Goal: Transaction & Acquisition: Purchase product/service

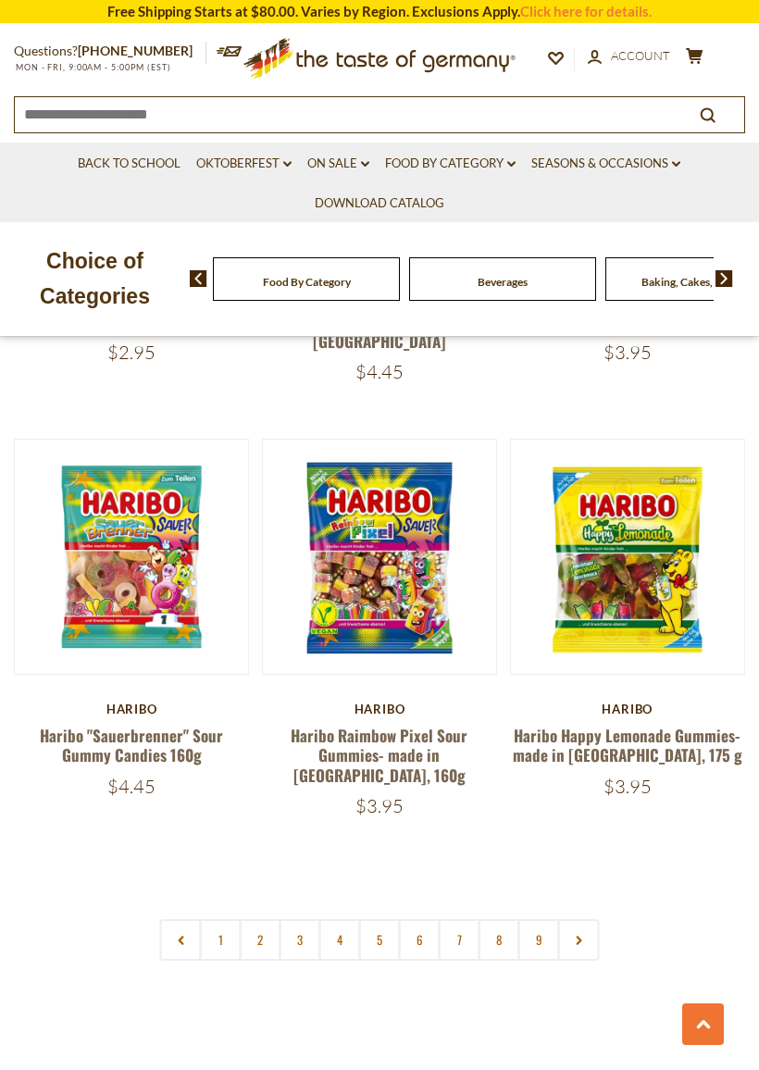
scroll to position [5115, 0]
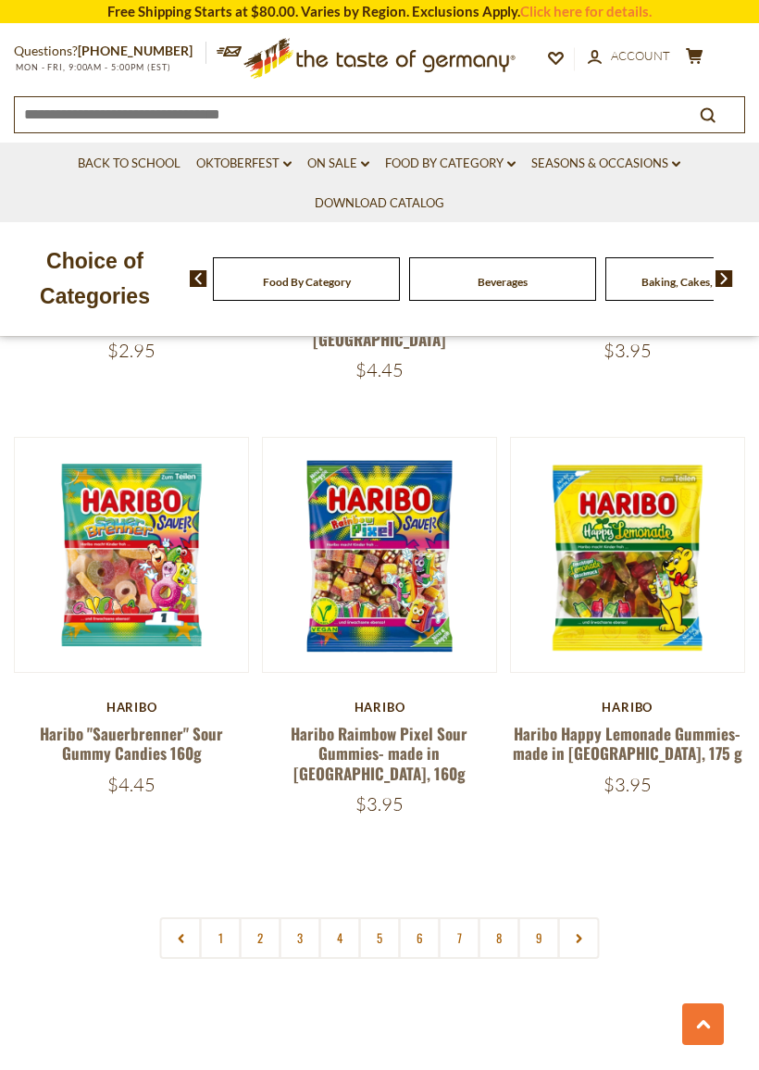
click at [248, 917] on link "2" at bounding box center [261, 938] width 42 height 42
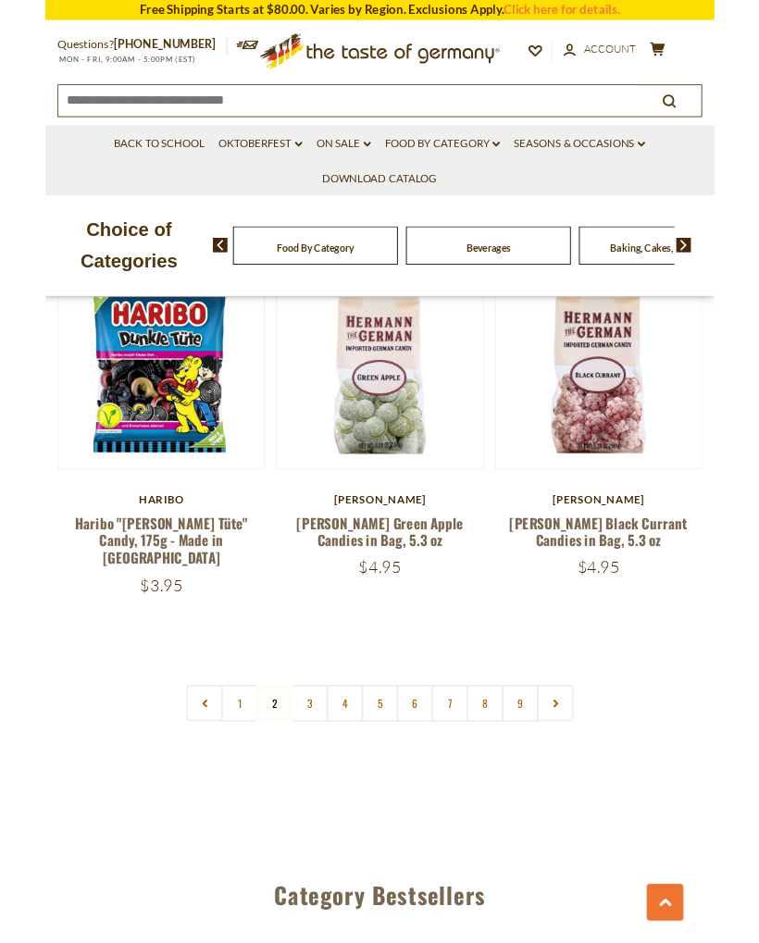
scroll to position [5132, 0]
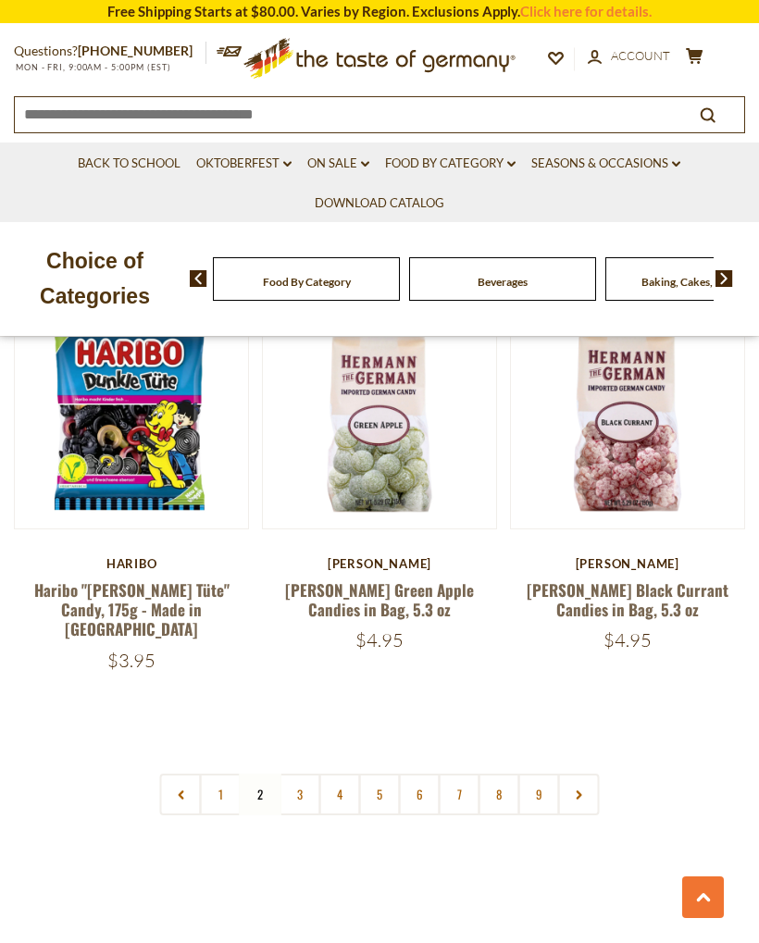
click at [303, 774] on link "3" at bounding box center [300, 795] width 42 height 42
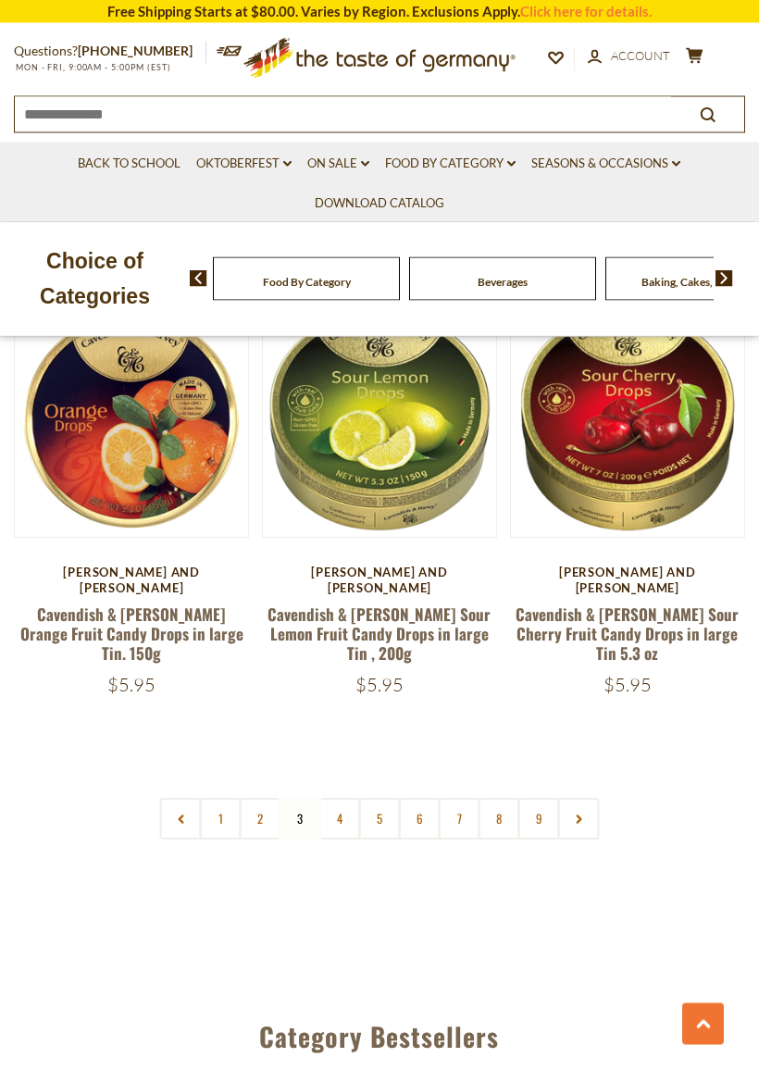
scroll to position [5137, 0]
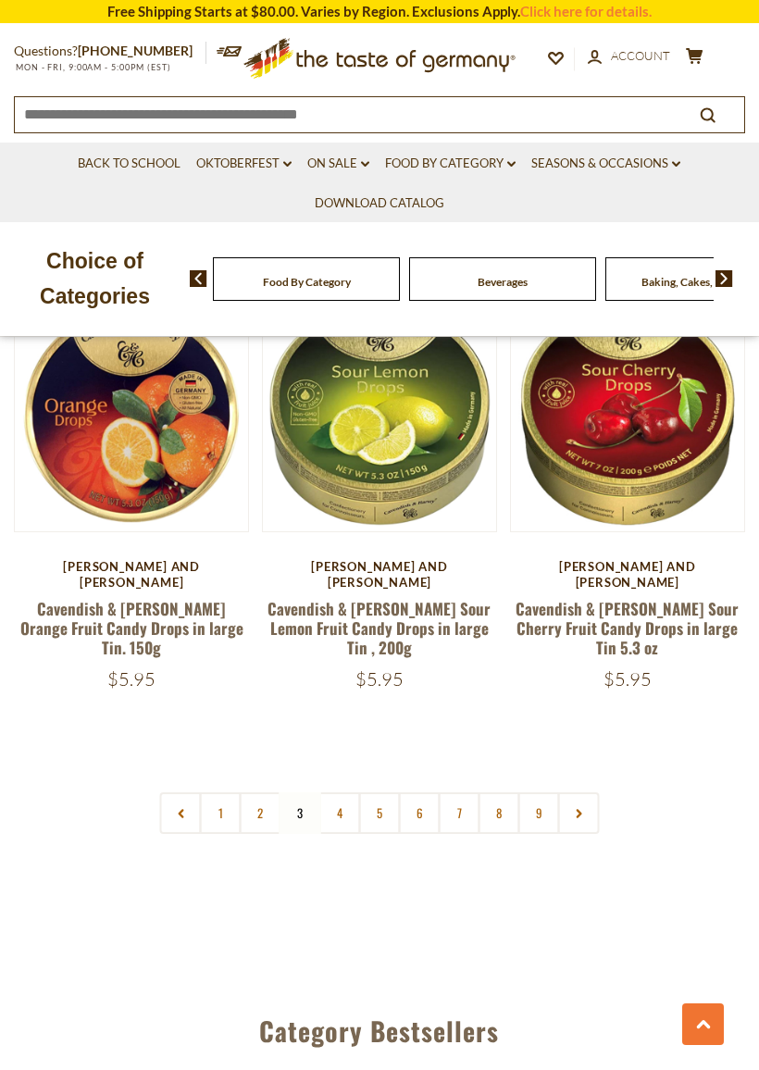
click at [343, 792] on link "4" at bounding box center [340, 813] width 42 height 42
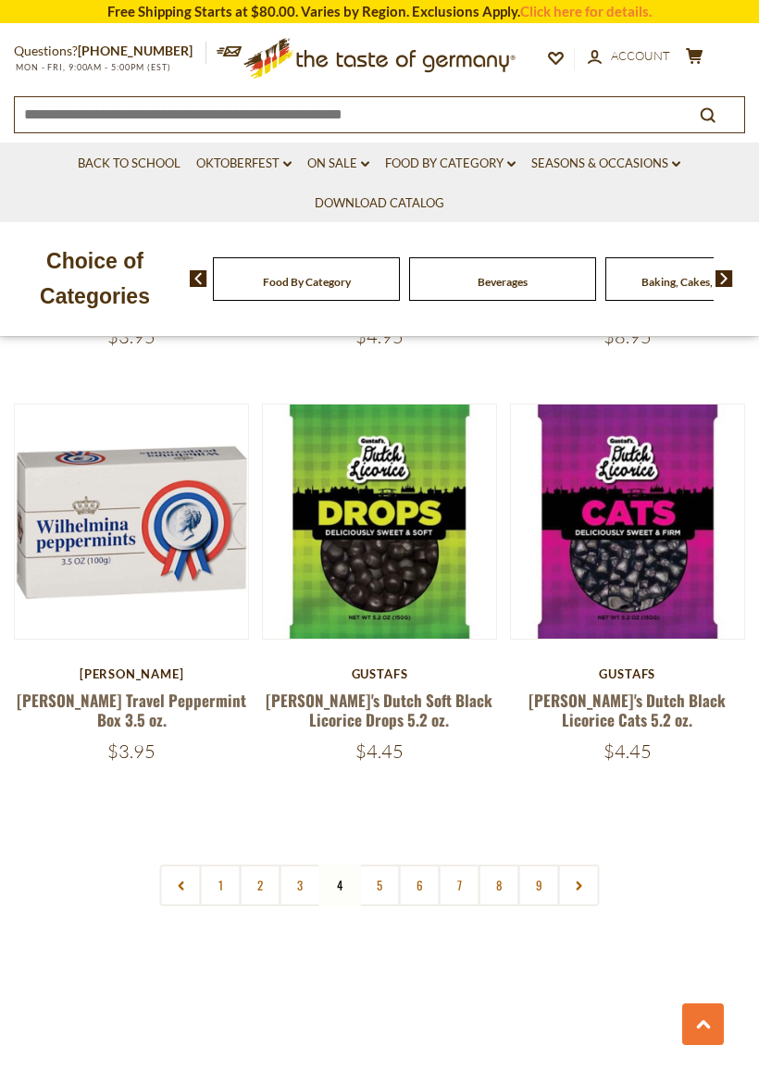
scroll to position [5000, 0]
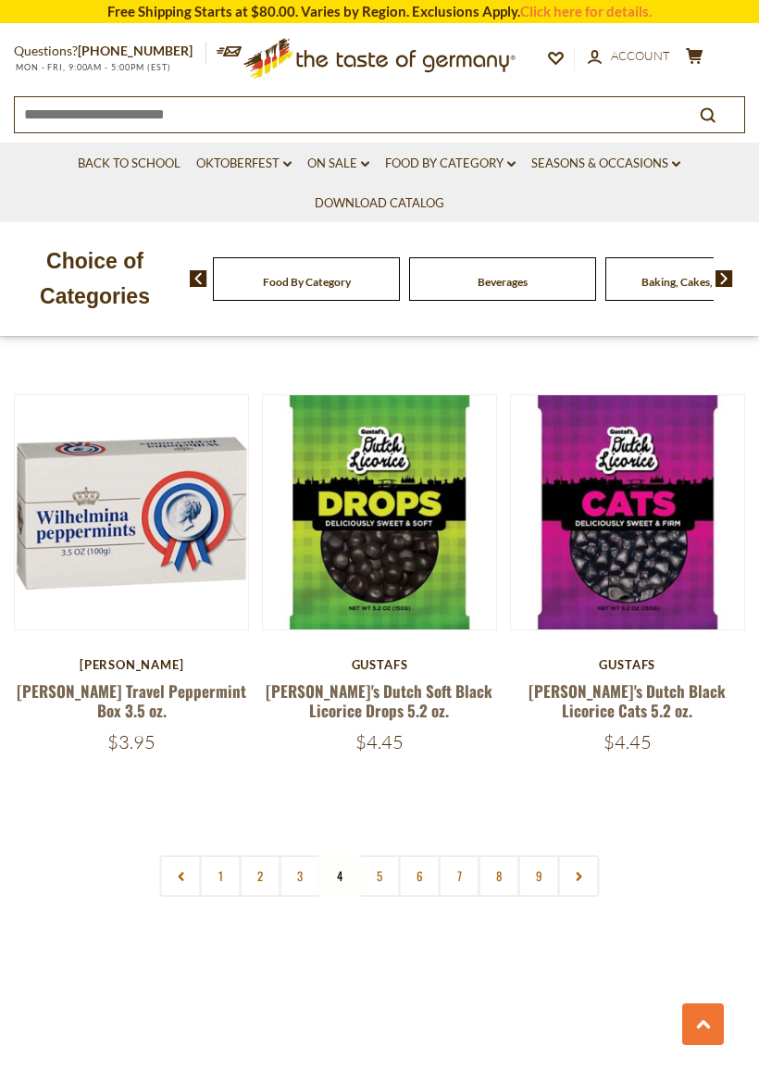
click at [378, 855] on link "5" at bounding box center [380, 876] width 42 height 42
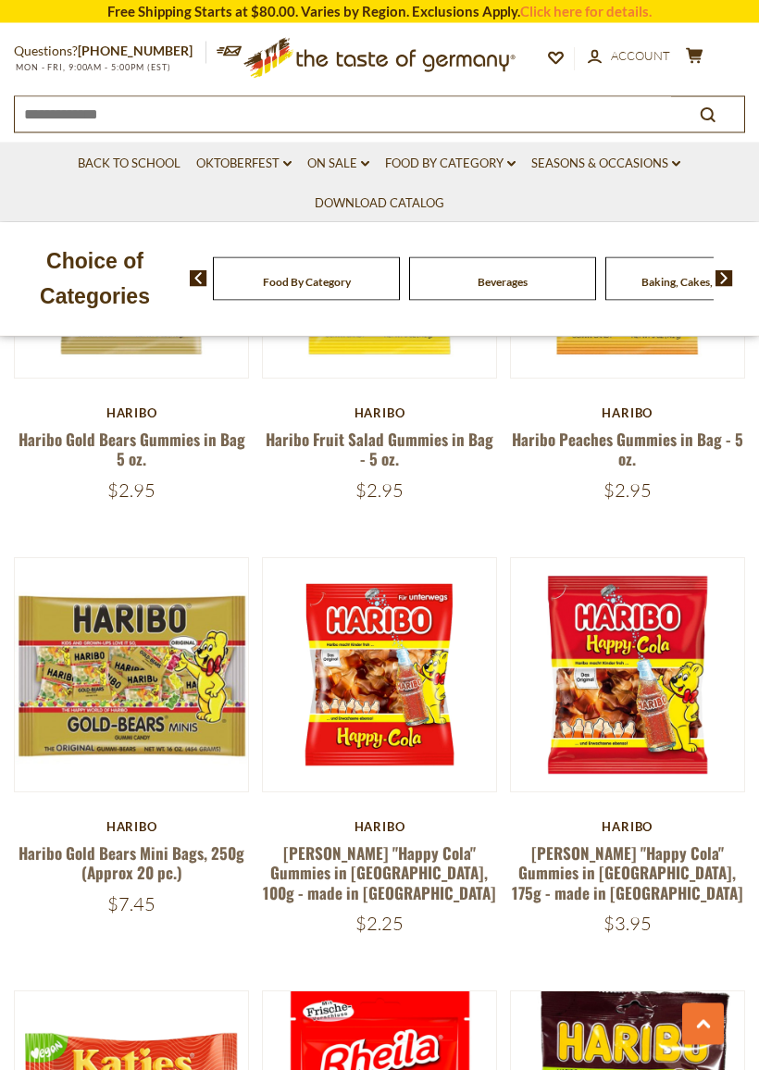
scroll to position [2695, 0]
click at [114, 394] on button "Quick View" at bounding box center [131, 374] width 125 height 42
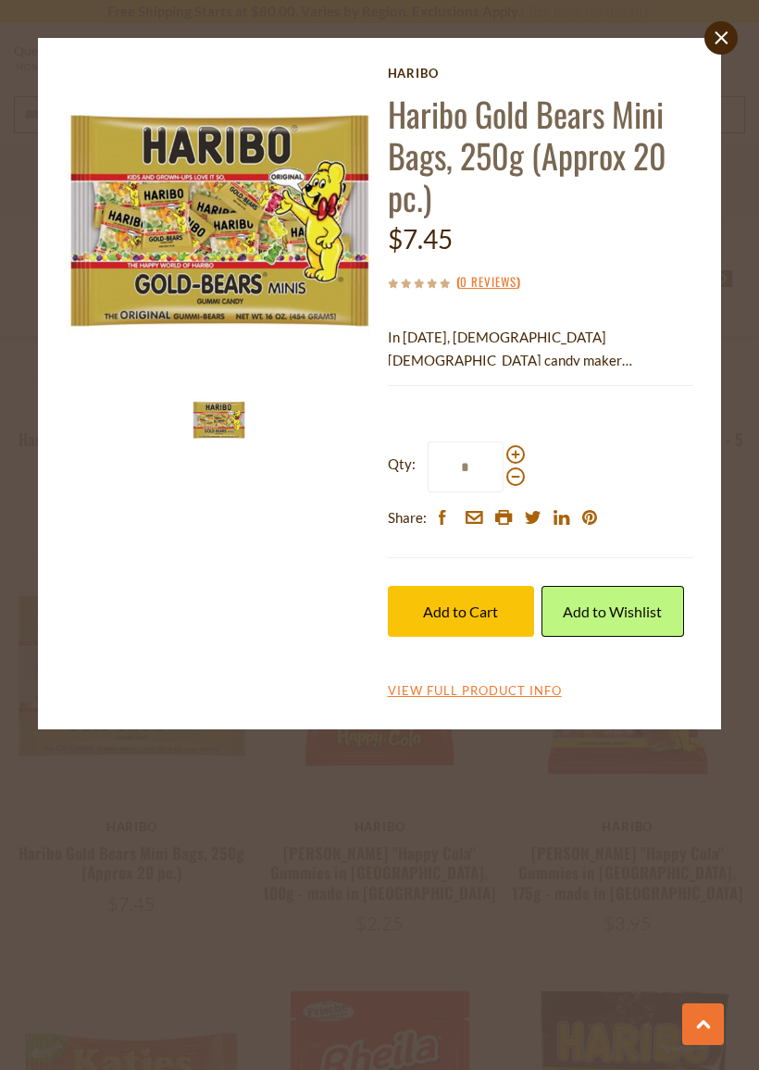
click at [654, 365] on div "Current stock: 0" at bounding box center [540, 371] width 305 height 12
click at [529, 694] on link "View Full Product Info" at bounding box center [475, 691] width 174 height 17
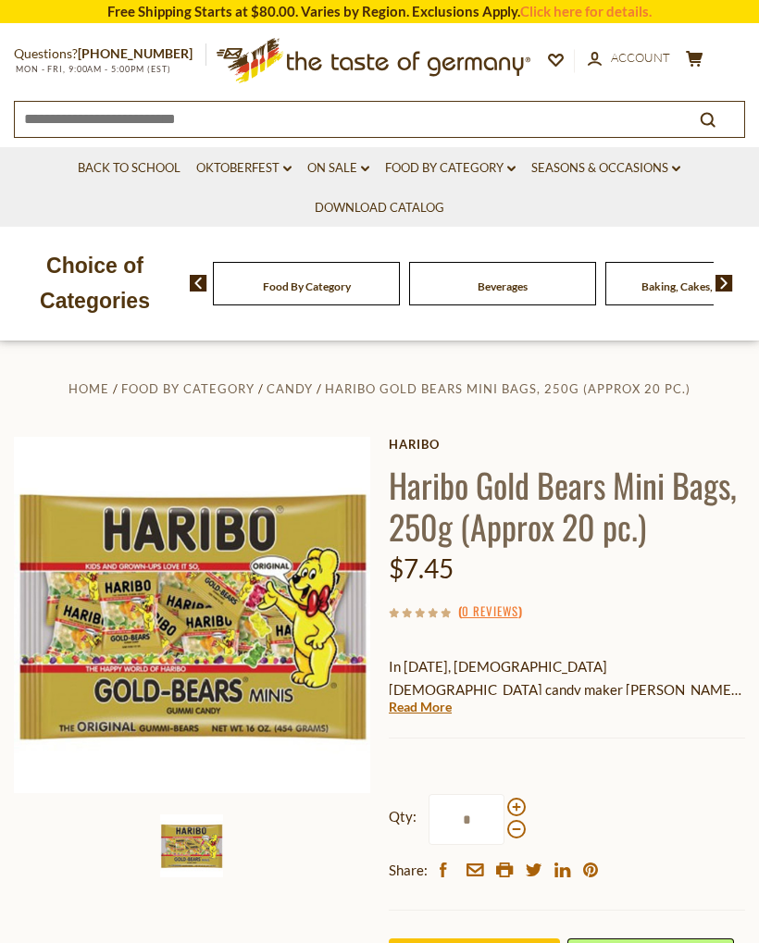
click at [429, 712] on link "Read More" at bounding box center [420, 707] width 63 height 19
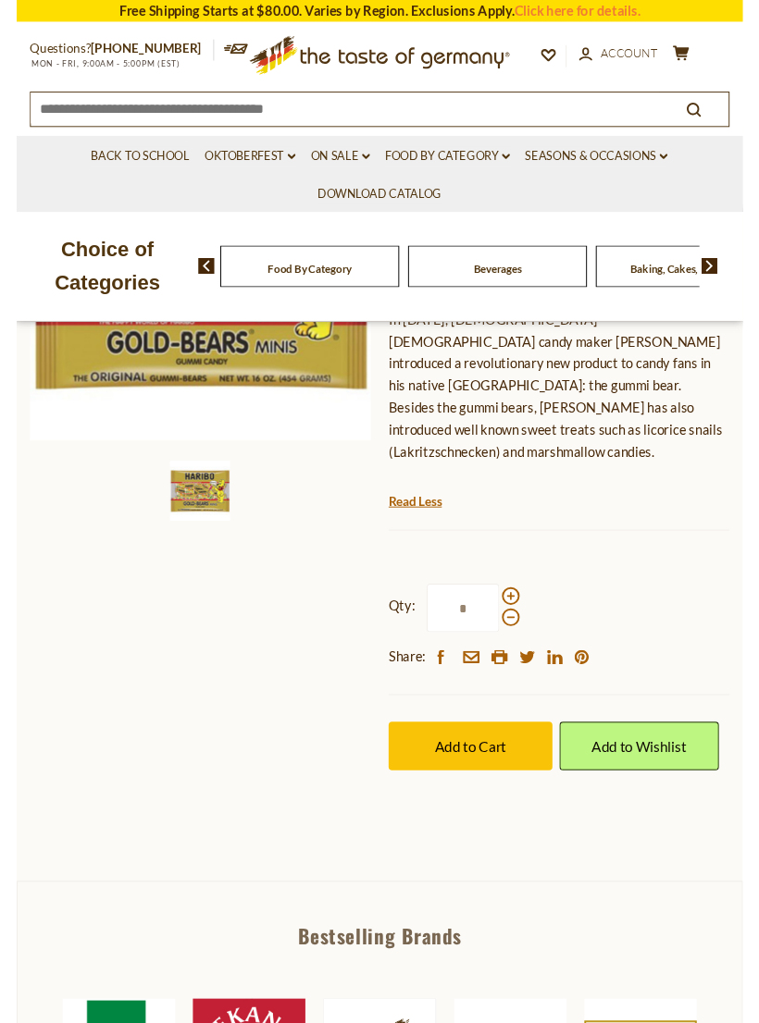
scroll to position [333, 0]
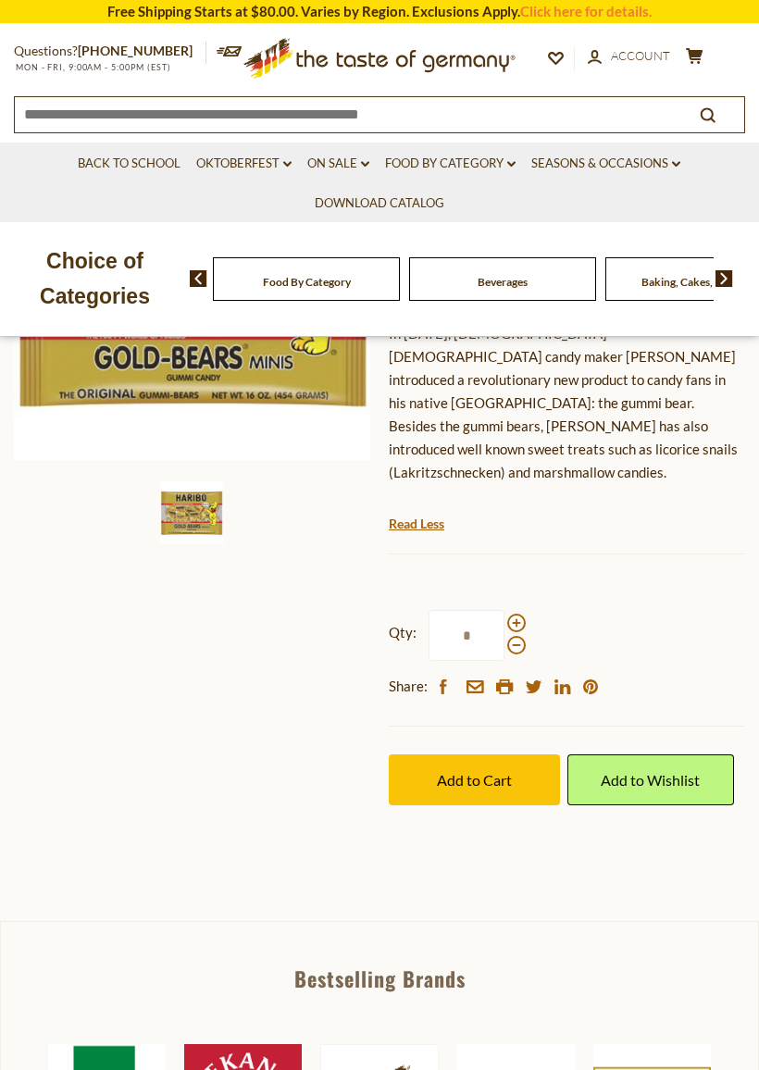
click at [515, 613] on span at bounding box center [516, 622] width 19 height 19
click at [504, 610] on input "*" at bounding box center [466, 635] width 76 height 51
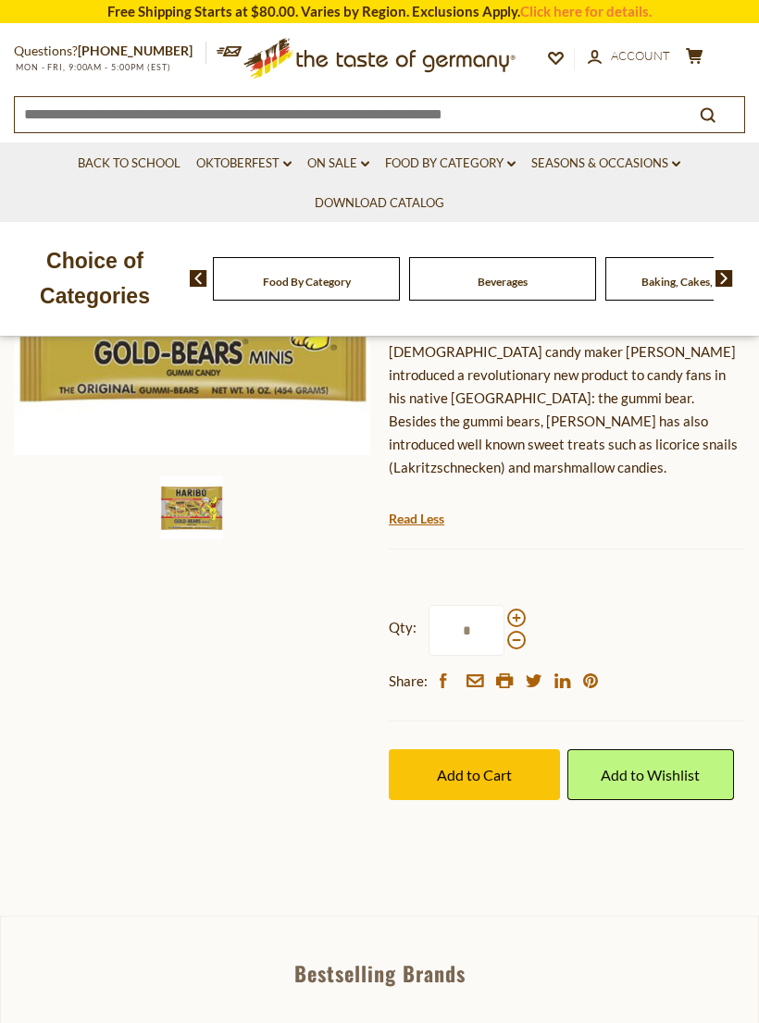
click at [517, 631] on span at bounding box center [516, 640] width 19 height 19
click at [504, 614] on input "*" at bounding box center [466, 630] width 76 height 51
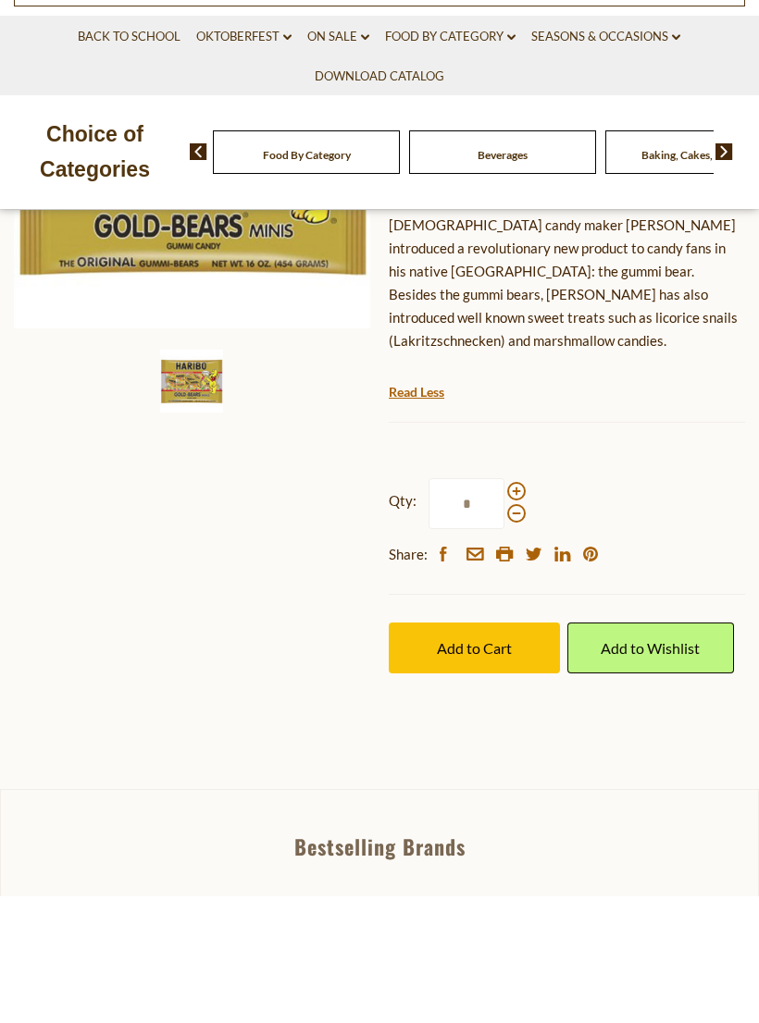
click at [514, 631] on span at bounding box center [516, 640] width 19 height 19
click at [504, 605] on input "*" at bounding box center [466, 630] width 76 height 51
click at [523, 631] on span at bounding box center [516, 640] width 19 height 19
click at [504, 605] on input "*" at bounding box center [466, 630] width 76 height 51
click at [523, 609] on span at bounding box center [516, 618] width 19 height 19
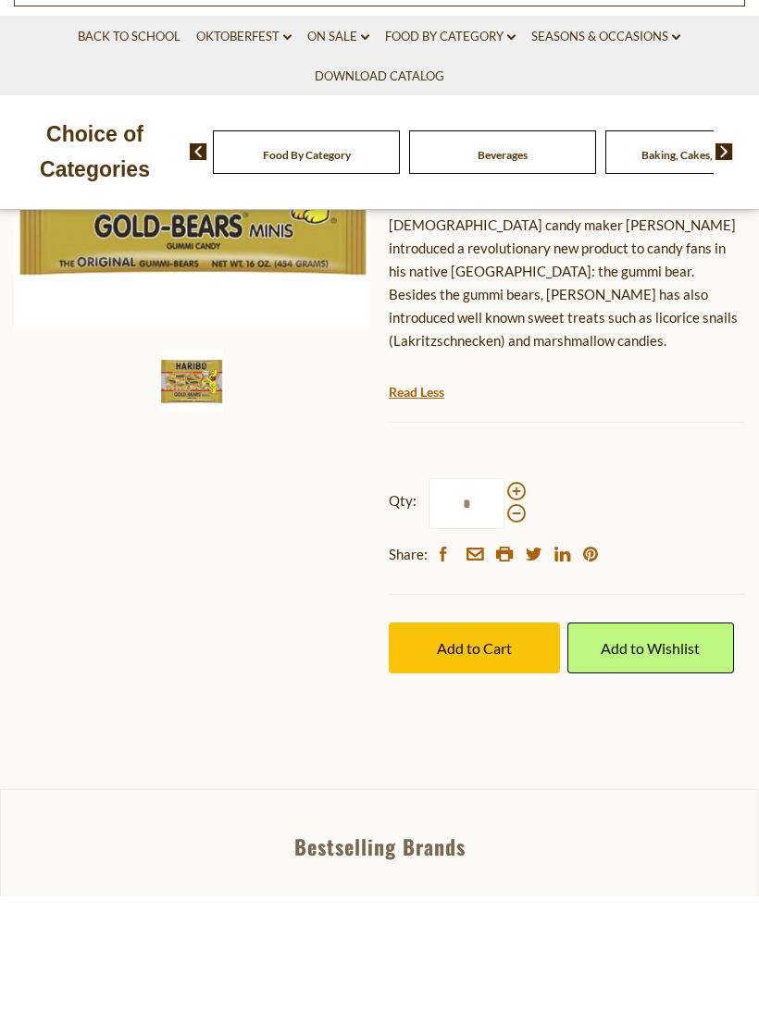
click at [504, 605] on input "*" at bounding box center [466, 630] width 76 height 51
type input "*"
click at [504, 766] on span "Add to Cart" at bounding box center [474, 775] width 75 height 18
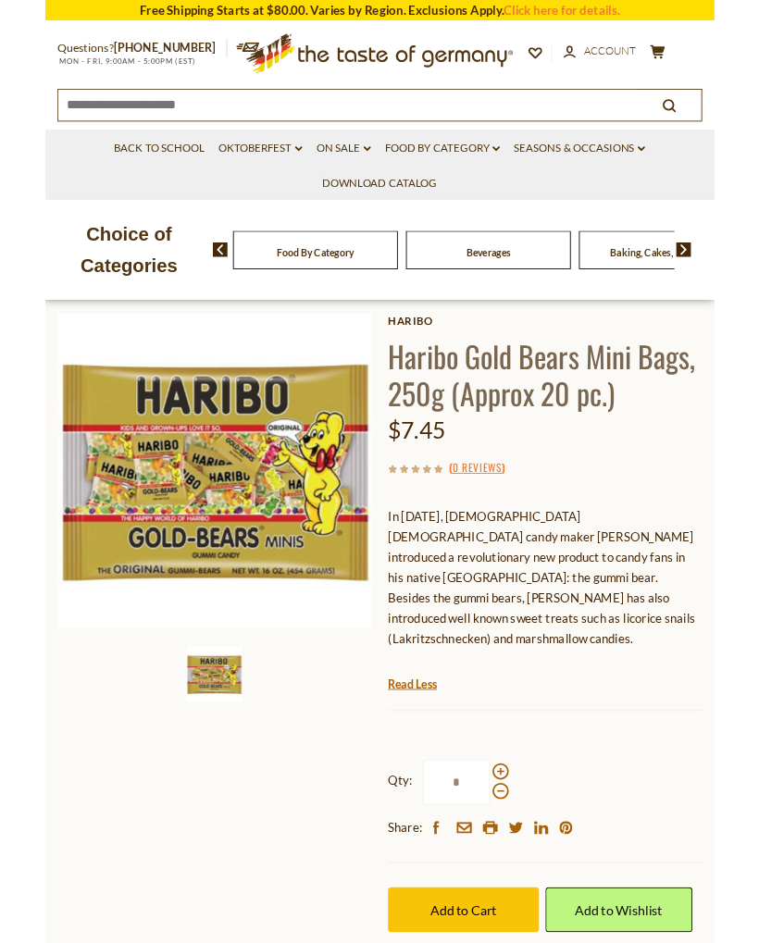
scroll to position [0, 0]
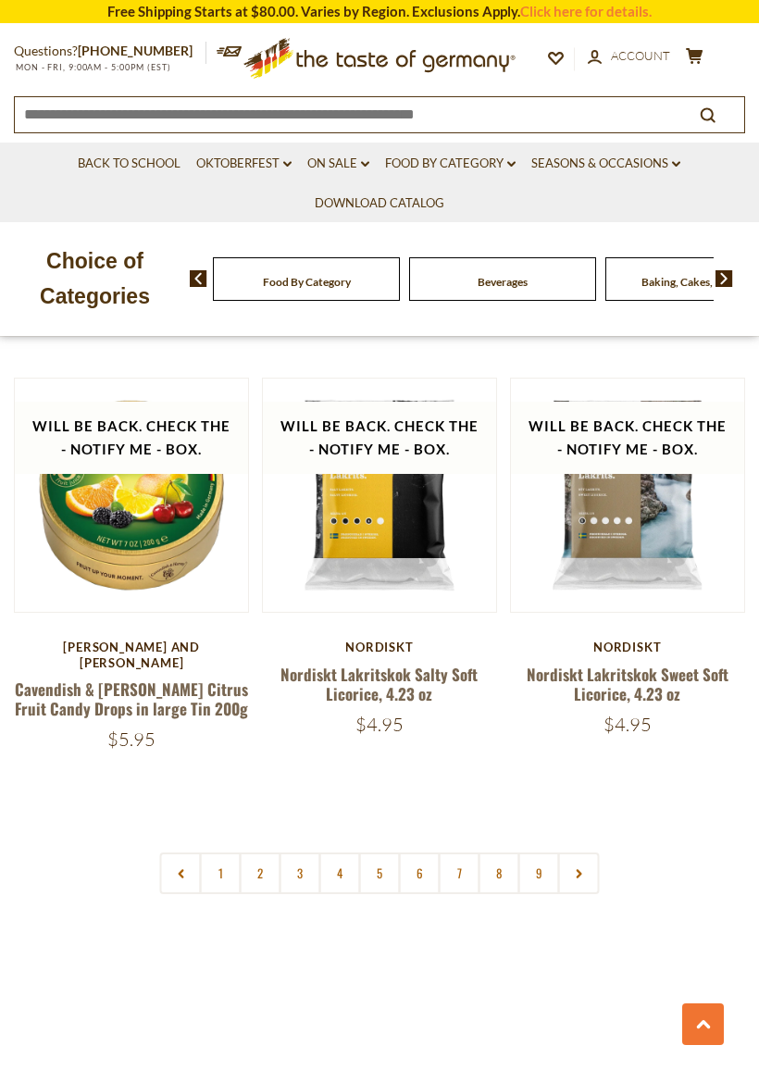
click at [215, 852] on link "1" at bounding box center [221, 873] width 42 height 42
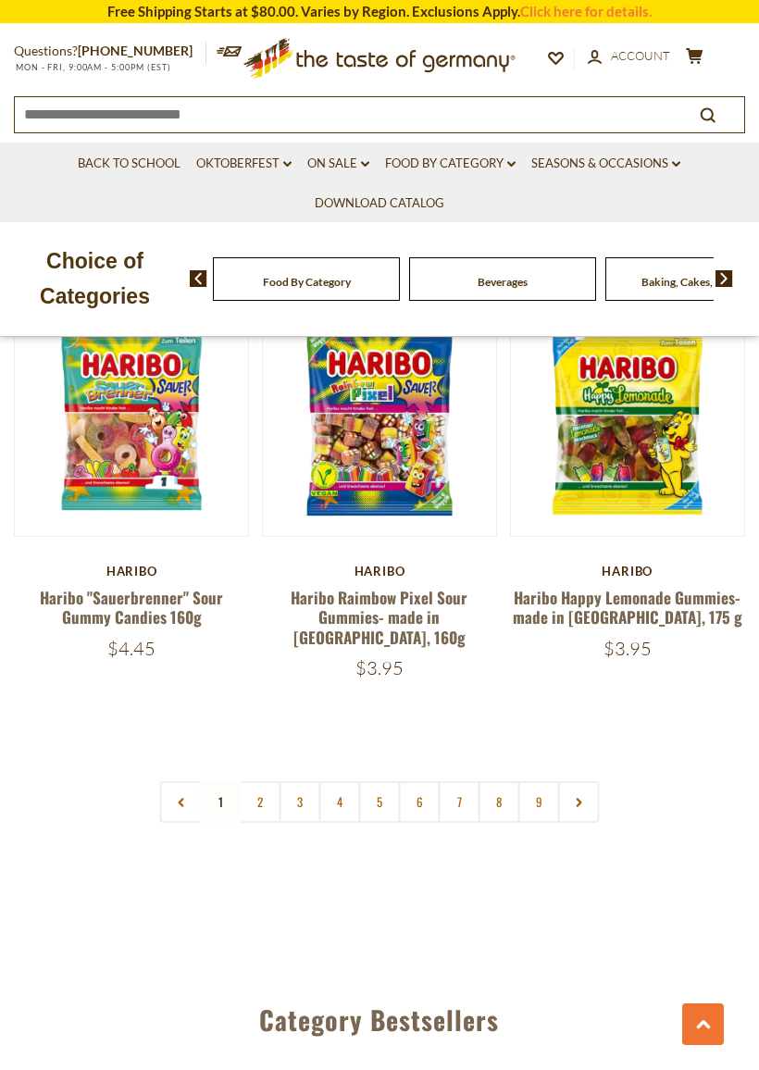
scroll to position [5254, 0]
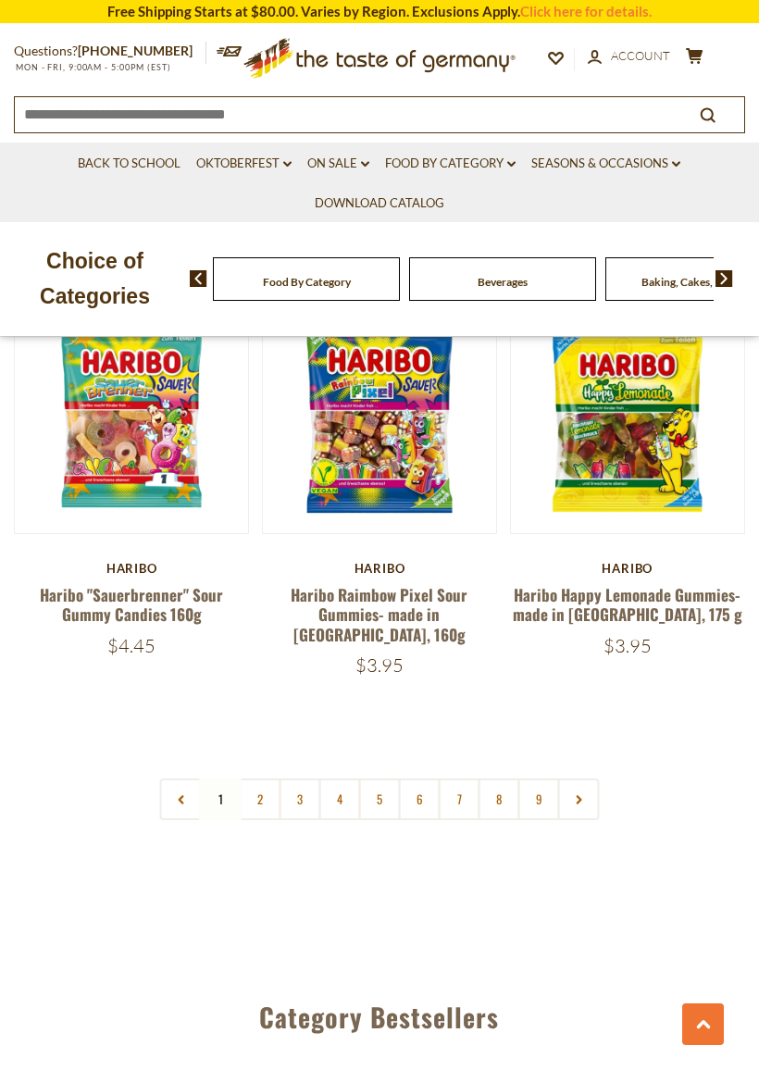
click at [261, 778] on link "2" at bounding box center [261, 799] width 42 height 42
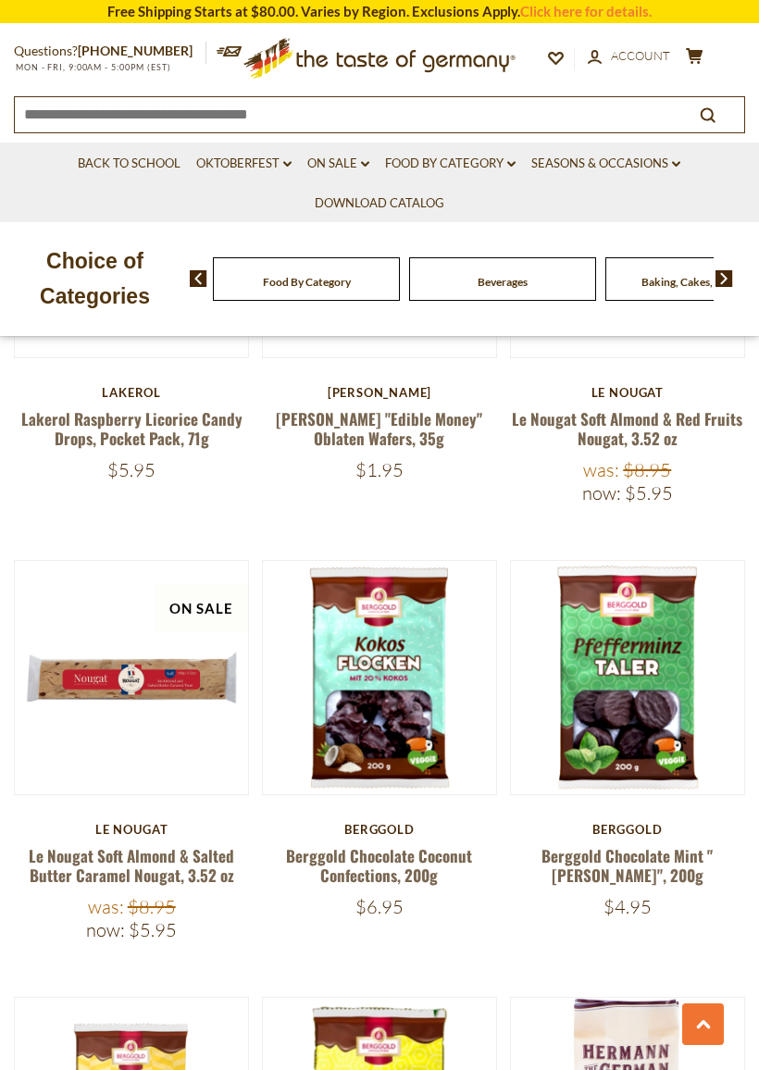
scroll to position [649, 0]
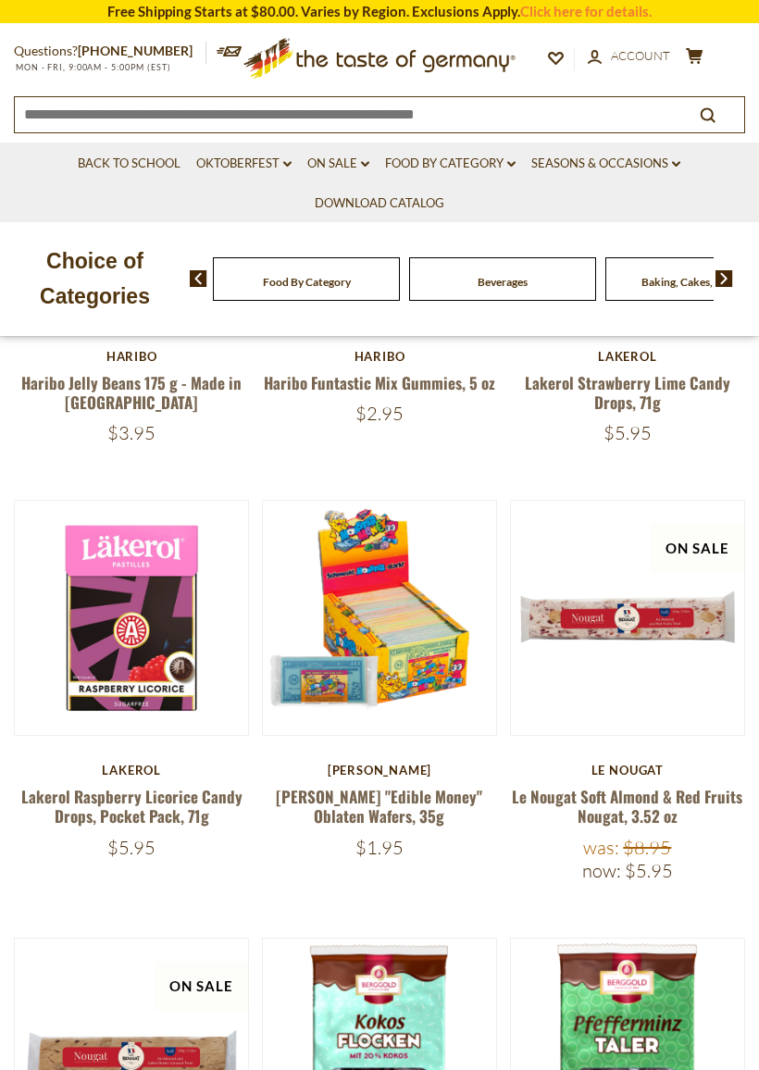
click at [393, 338] on button "Quick View" at bounding box center [378, 317] width 125 height 42
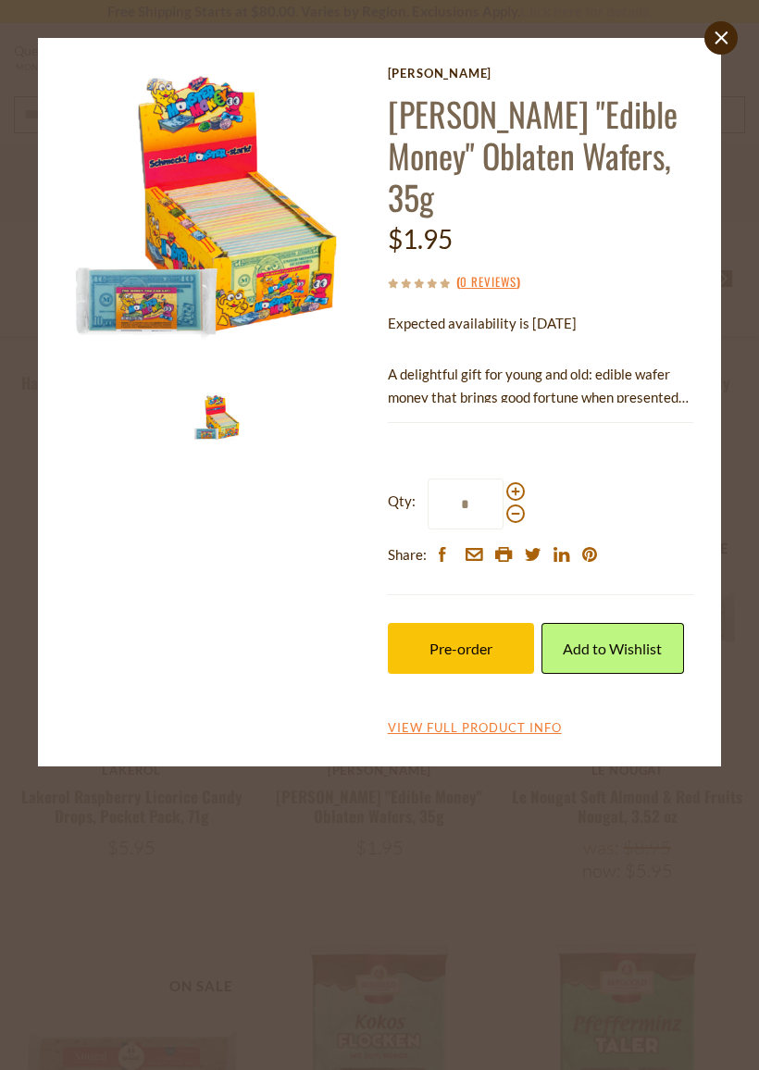
click at [267, 314] on img at bounding box center [219, 219] width 306 height 306
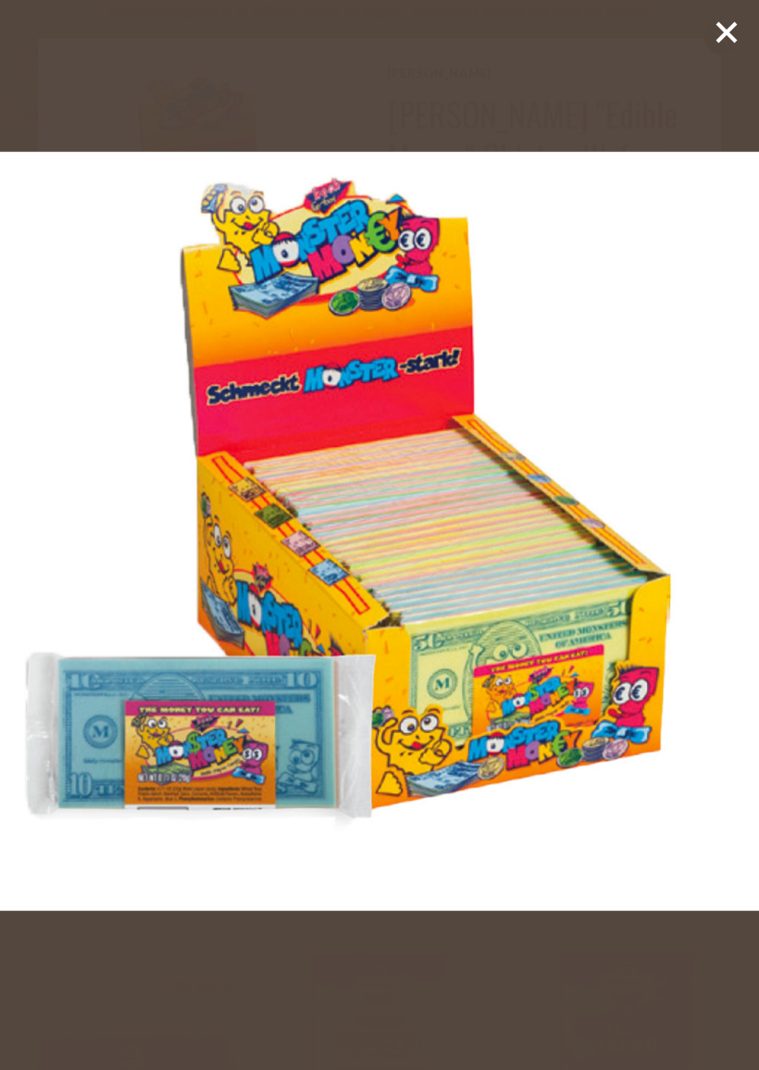
click at [725, 44] on icon at bounding box center [726, 33] width 28 height 28
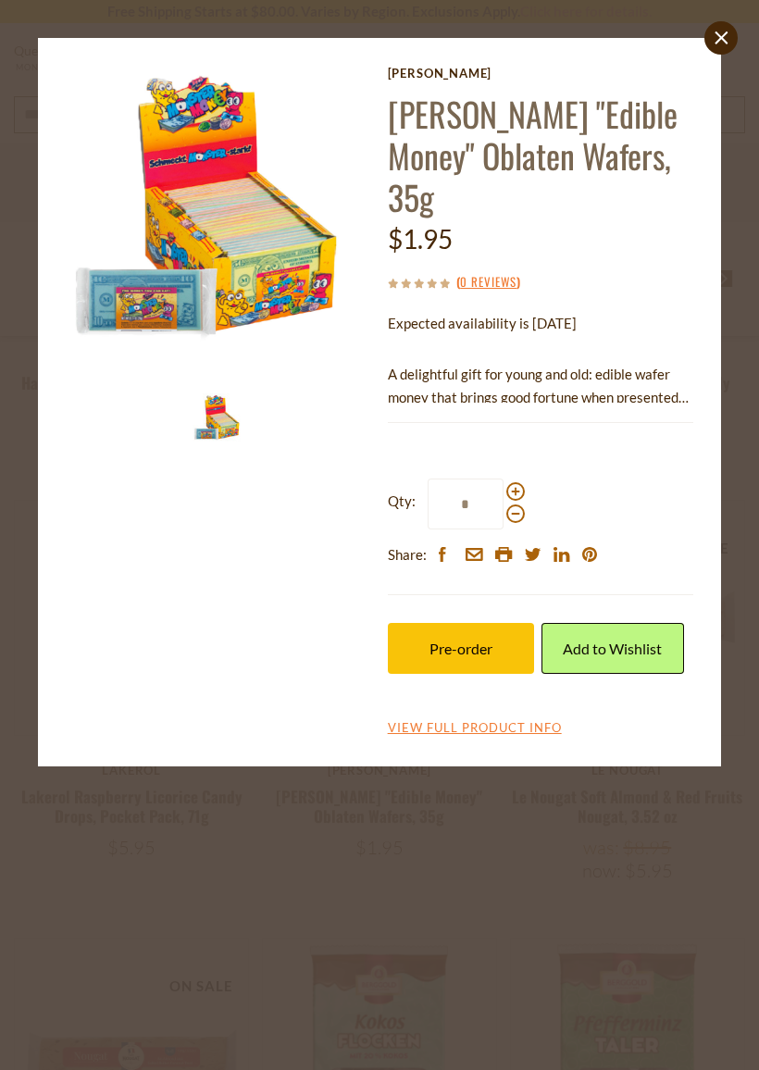
click at [520, 720] on link "View Full Product Info" at bounding box center [475, 728] width 174 height 17
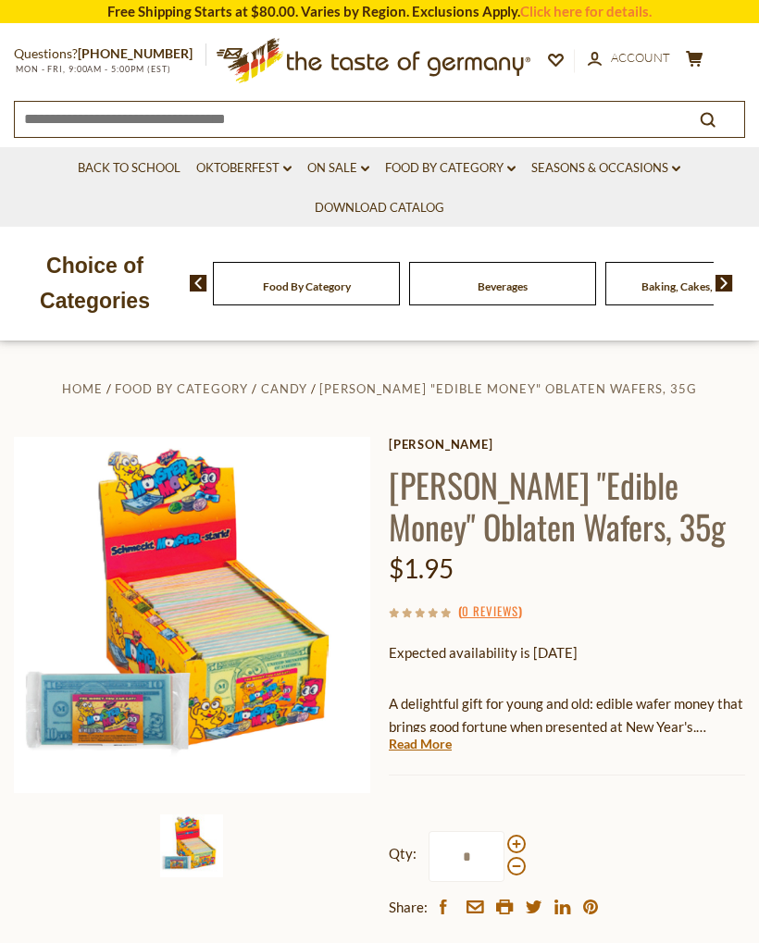
click at [437, 739] on link "Read More" at bounding box center [420, 744] width 63 height 19
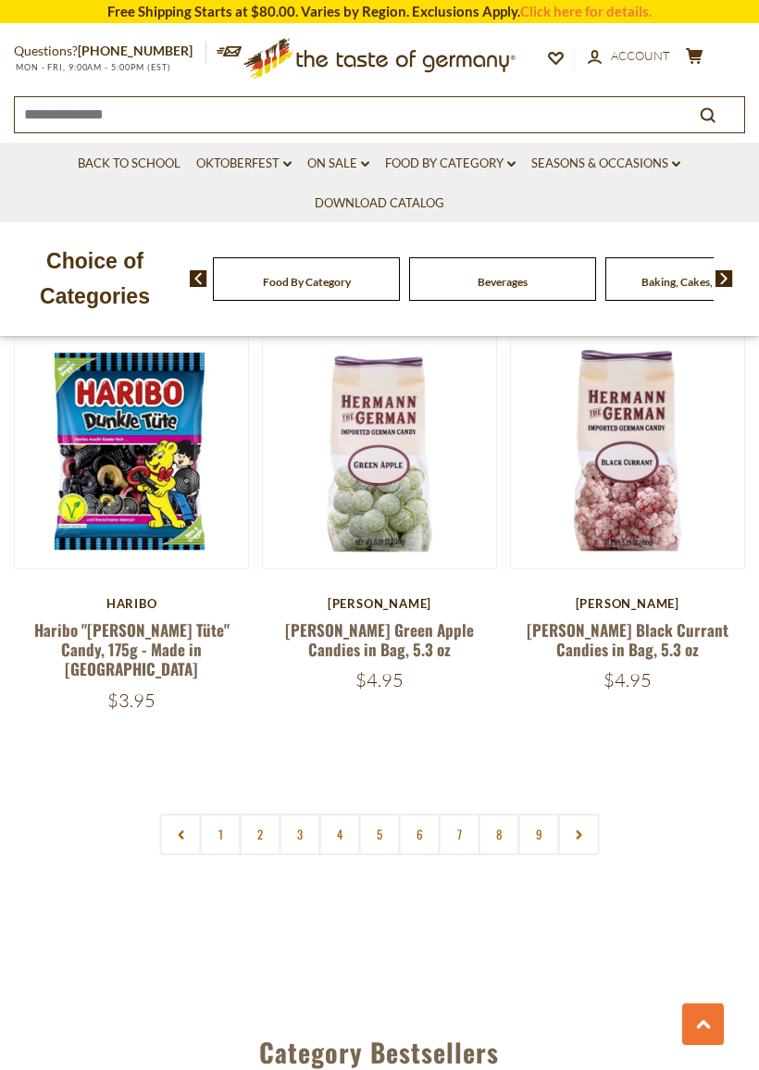
scroll to position [5099, 0]
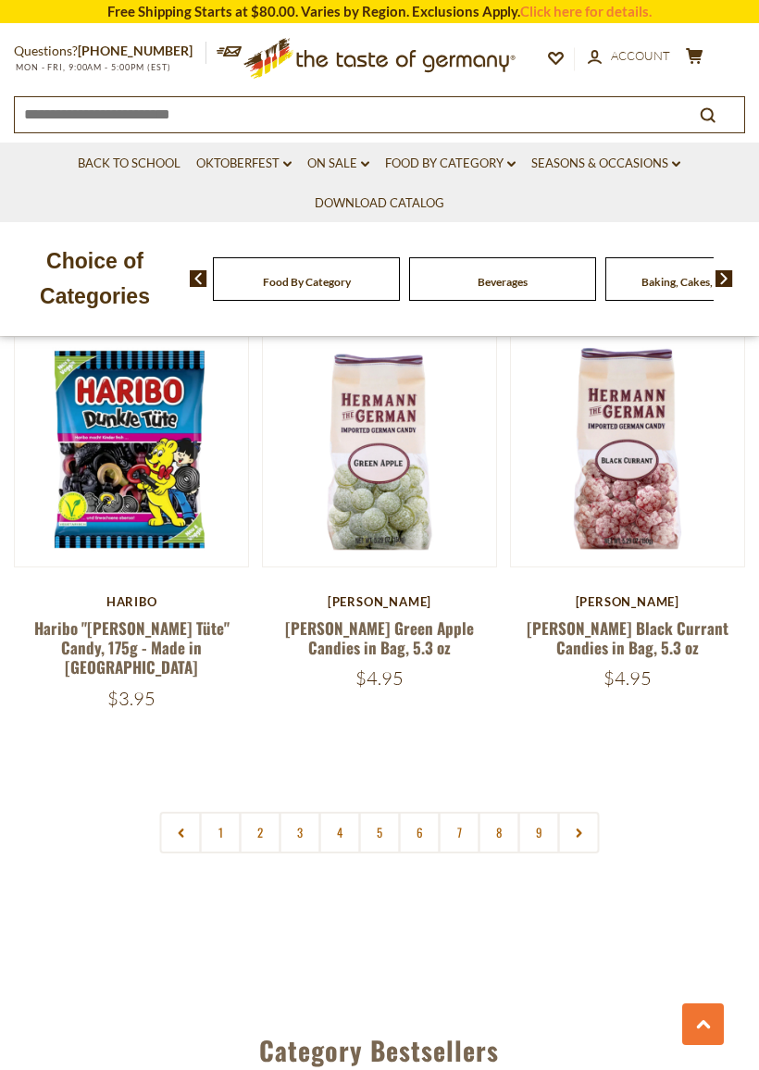
click at [335, 811] on link "4" at bounding box center [340, 832] width 42 height 42
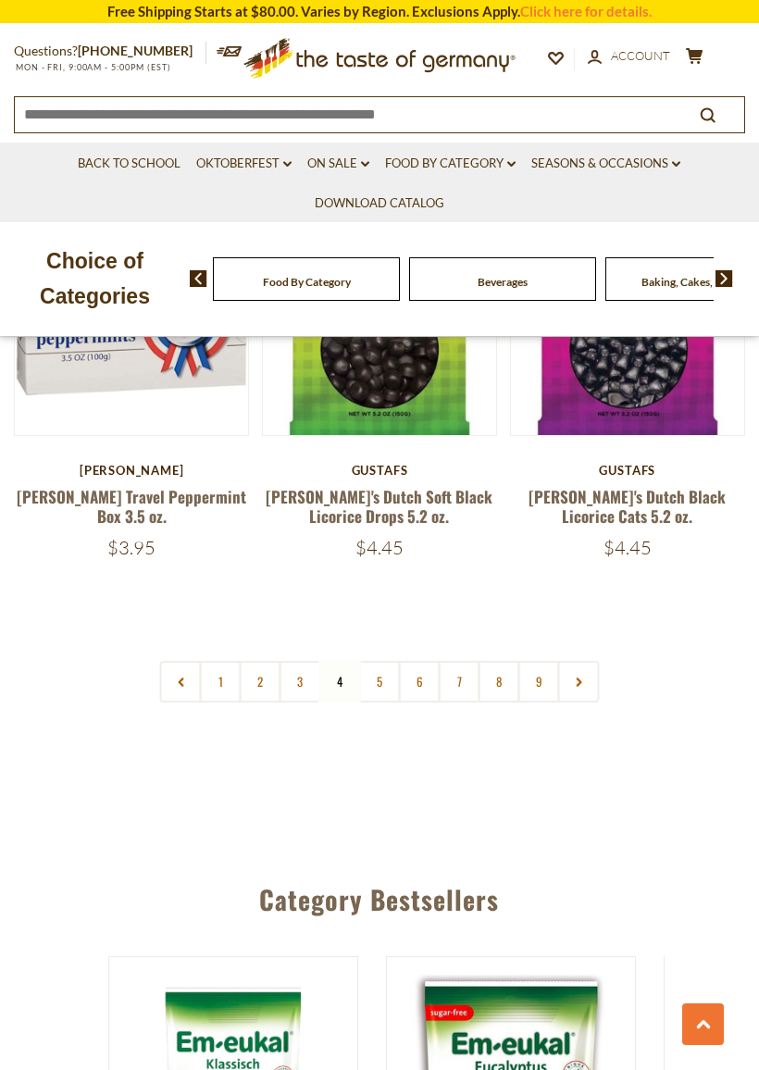
scroll to position [5237, 0]
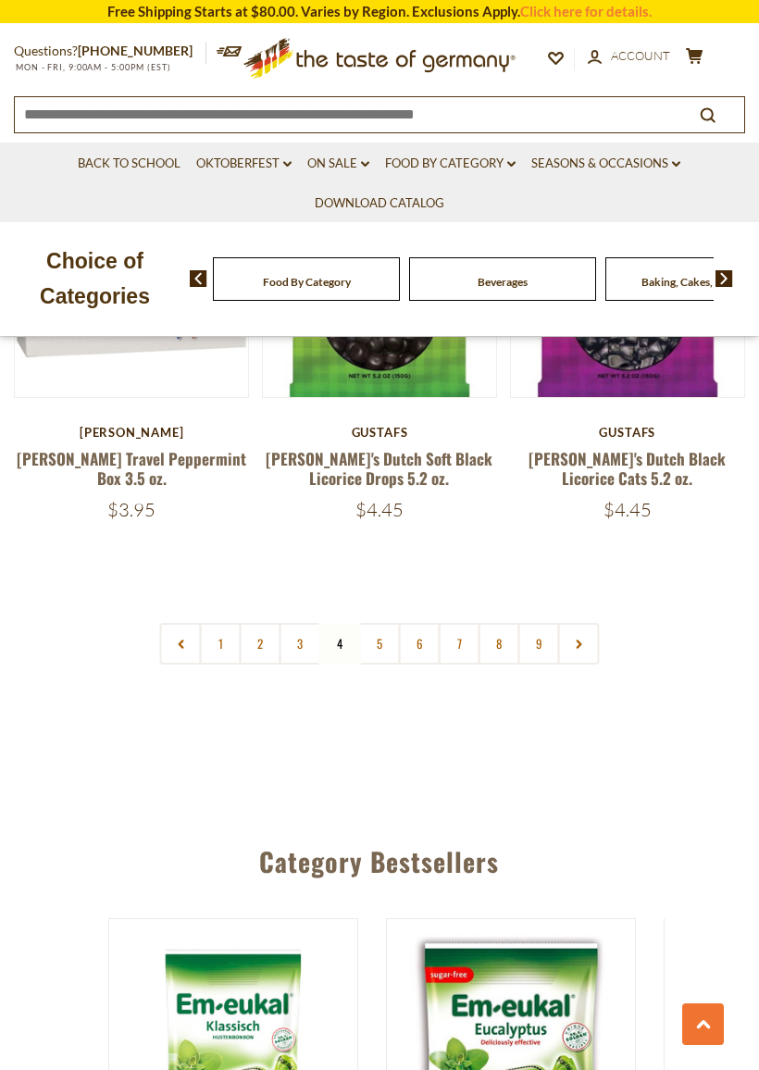
click at [381, 623] on link "5" at bounding box center [380, 644] width 42 height 42
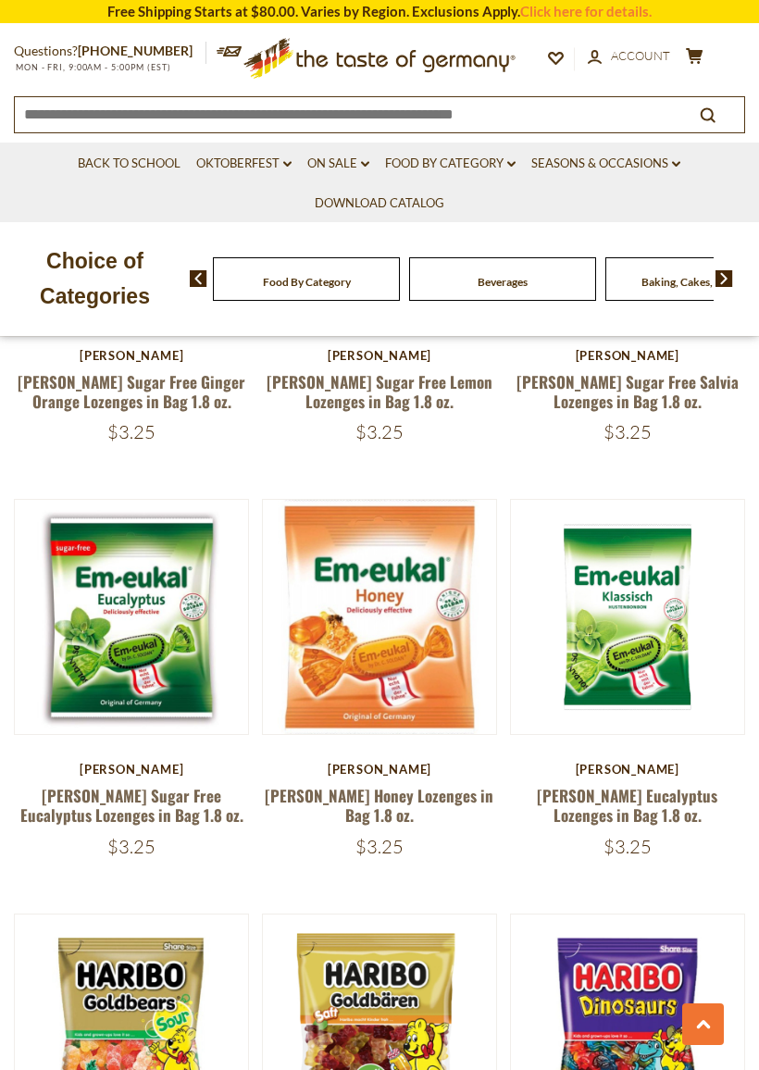
scroll to position [649, 0]
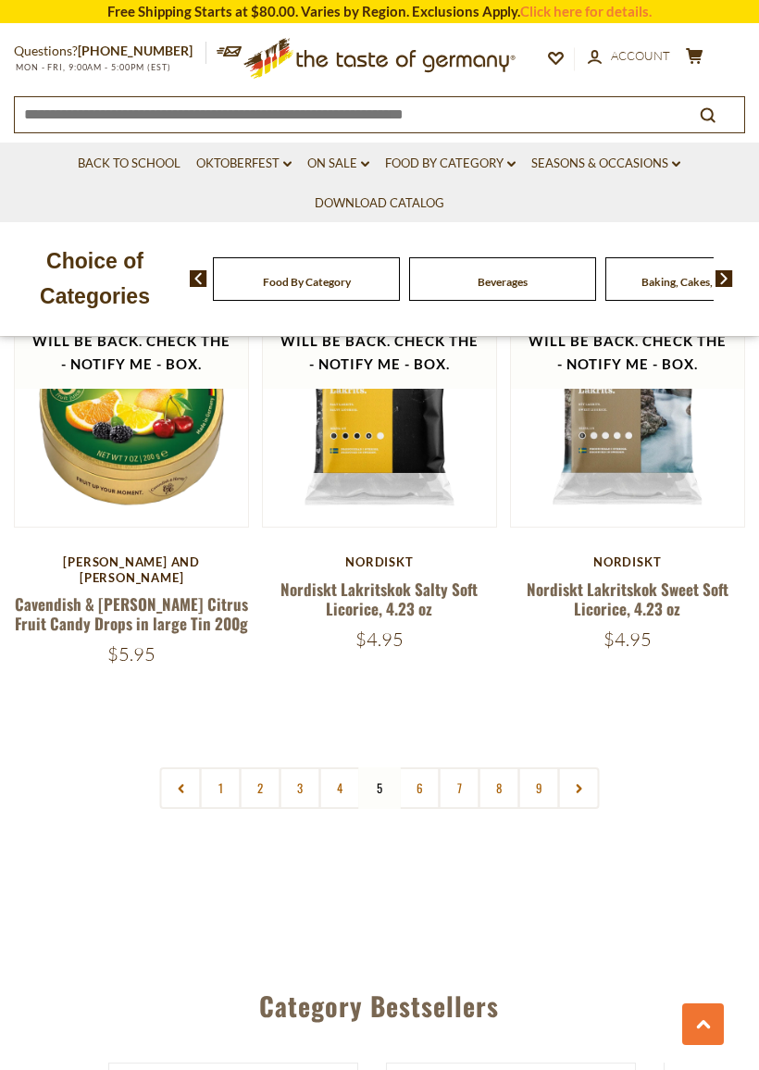
click at [412, 767] on link "6" at bounding box center [420, 788] width 42 height 42
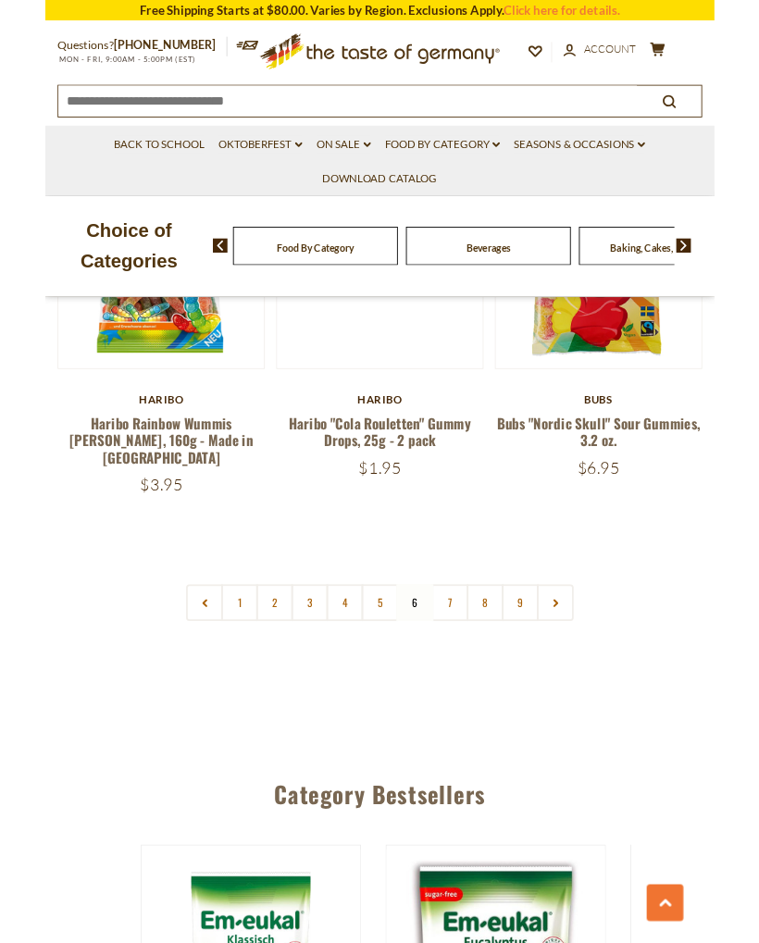
scroll to position [5196, 0]
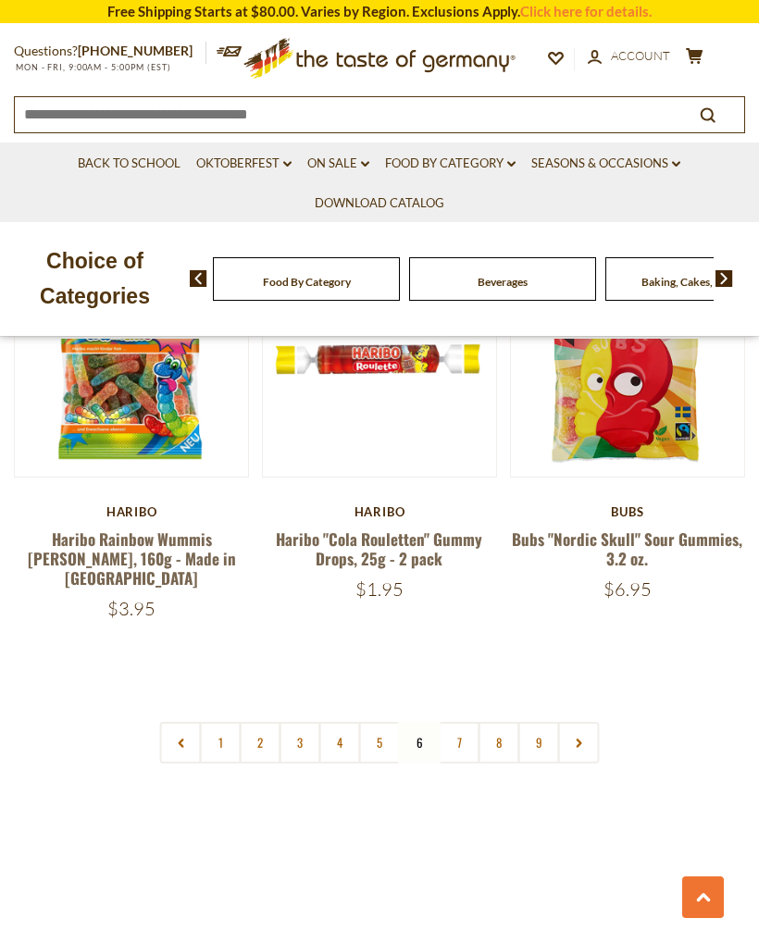
click at [464, 722] on link "7" at bounding box center [460, 743] width 42 height 42
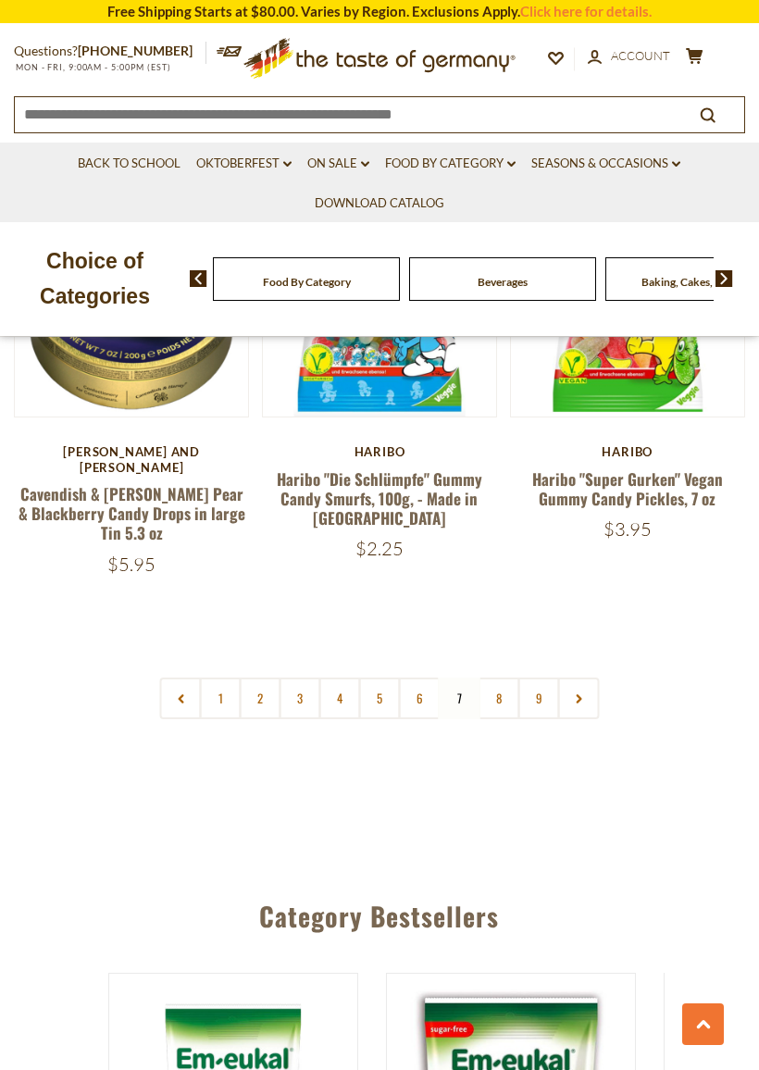
scroll to position [5179, 0]
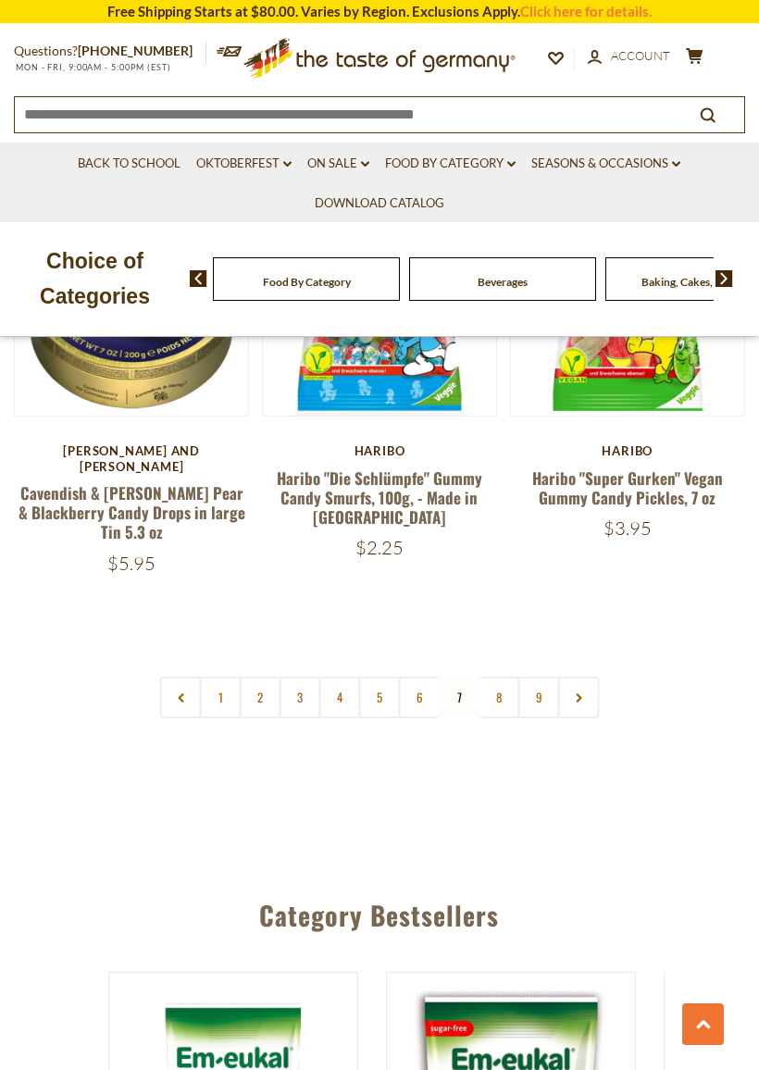
click at [489, 676] on link "8" at bounding box center [499, 697] width 42 height 42
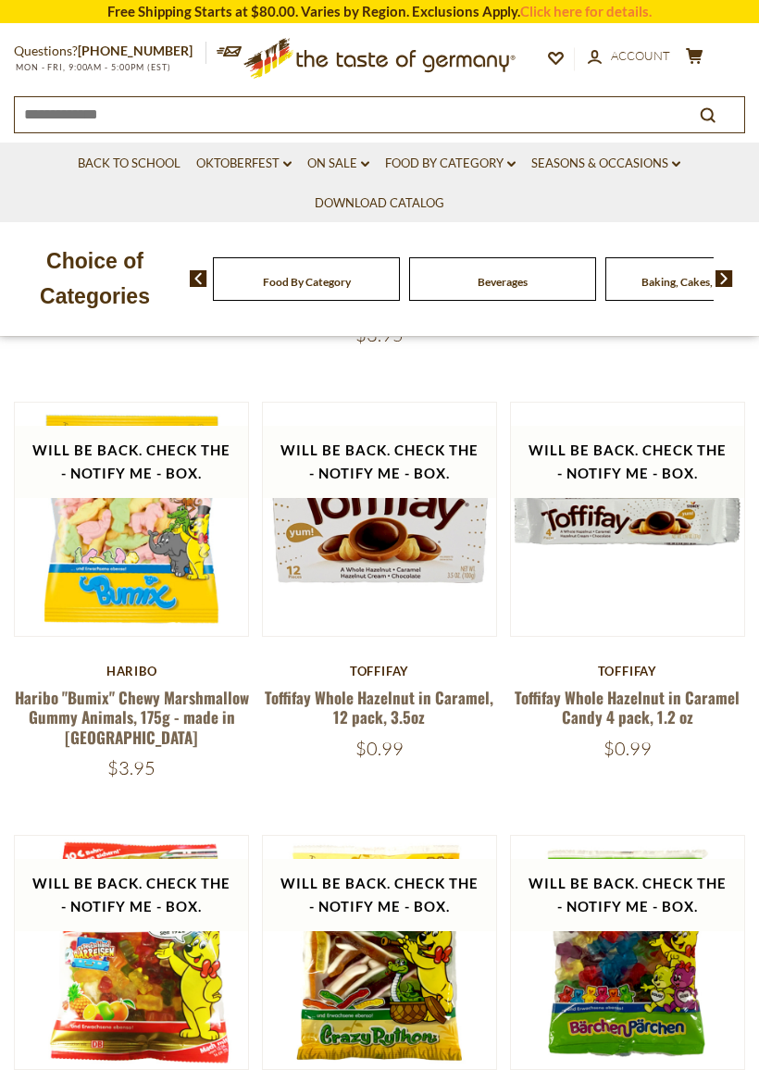
scroll to position [756, 0]
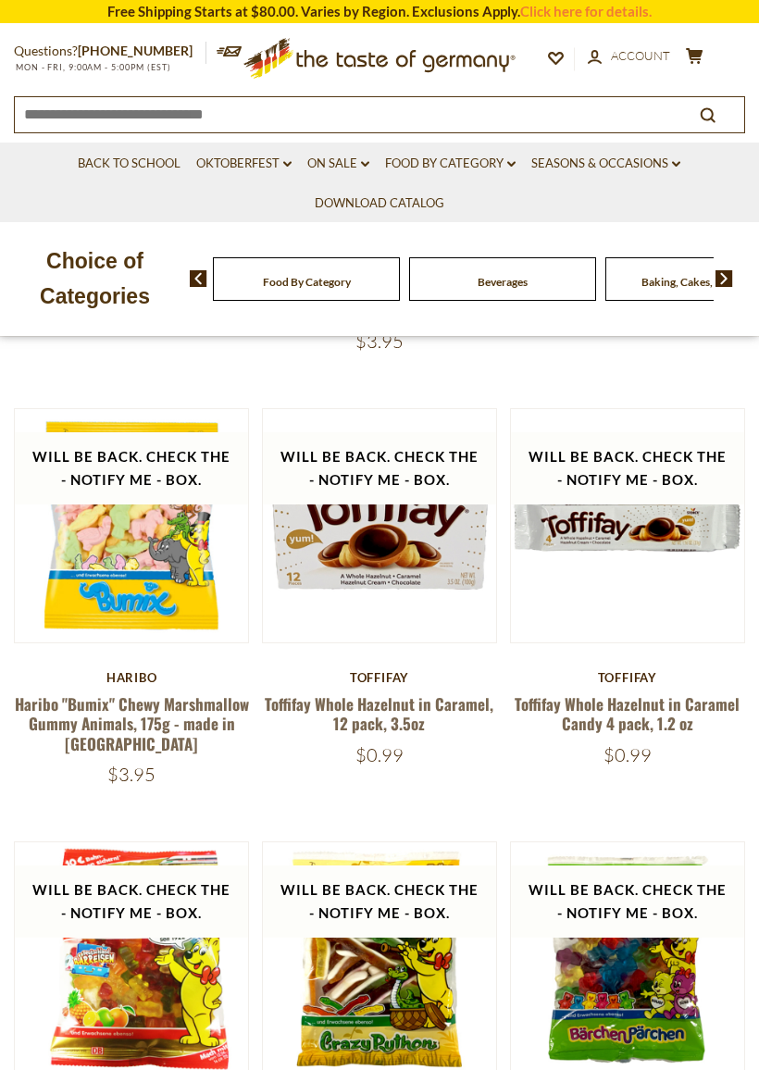
click at [678, 696] on link "Toffifay Whole Hazelnut in Caramel Candy 4 pack, 1.2 oz" at bounding box center [626, 713] width 225 height 43
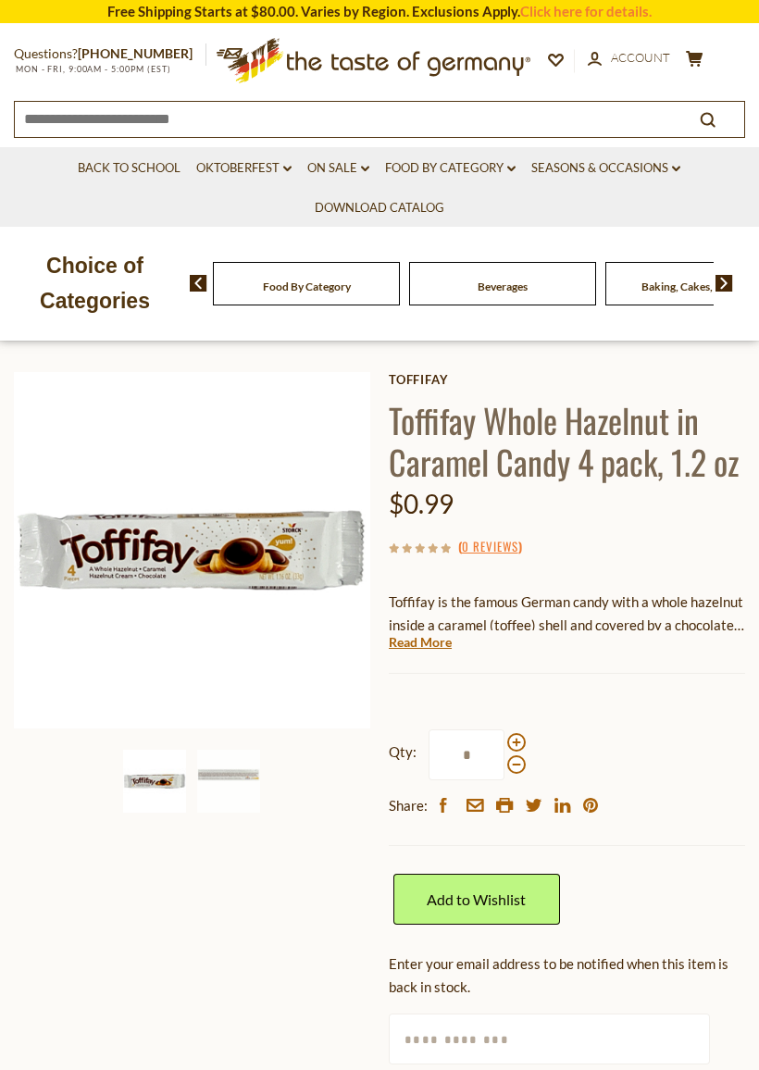
scroll to position [73, 0]
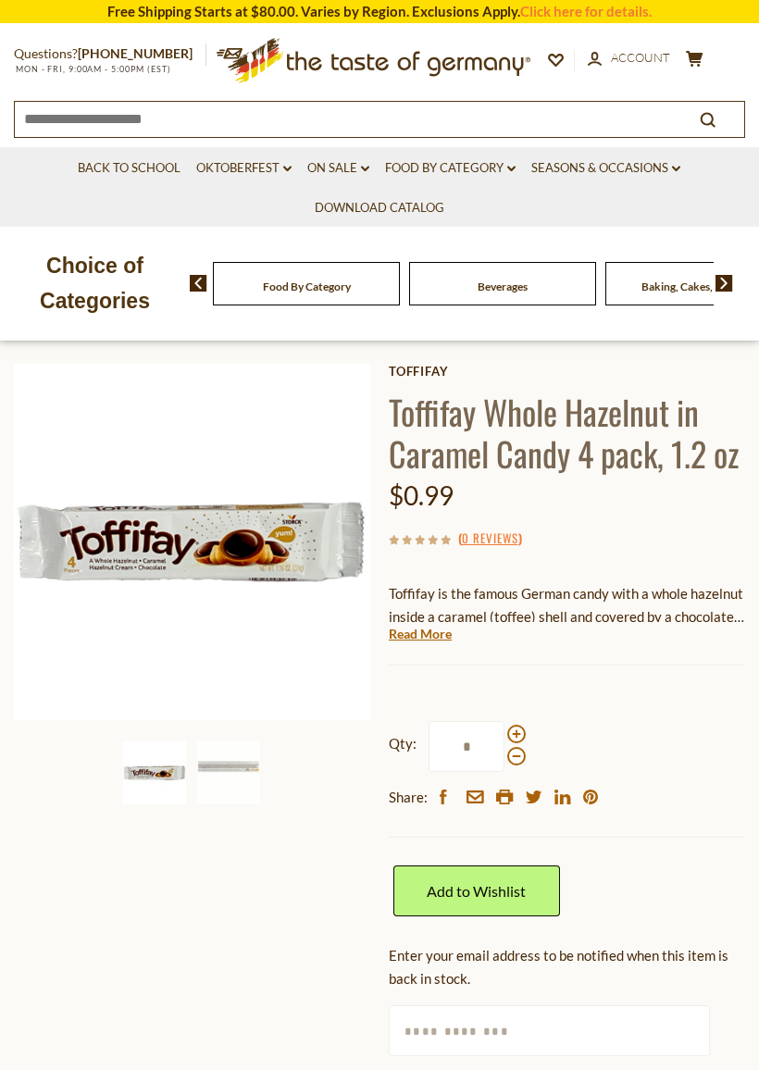
click at [437, 632] on link "Read More" at bounding box center [420, 634] width 63 height 19
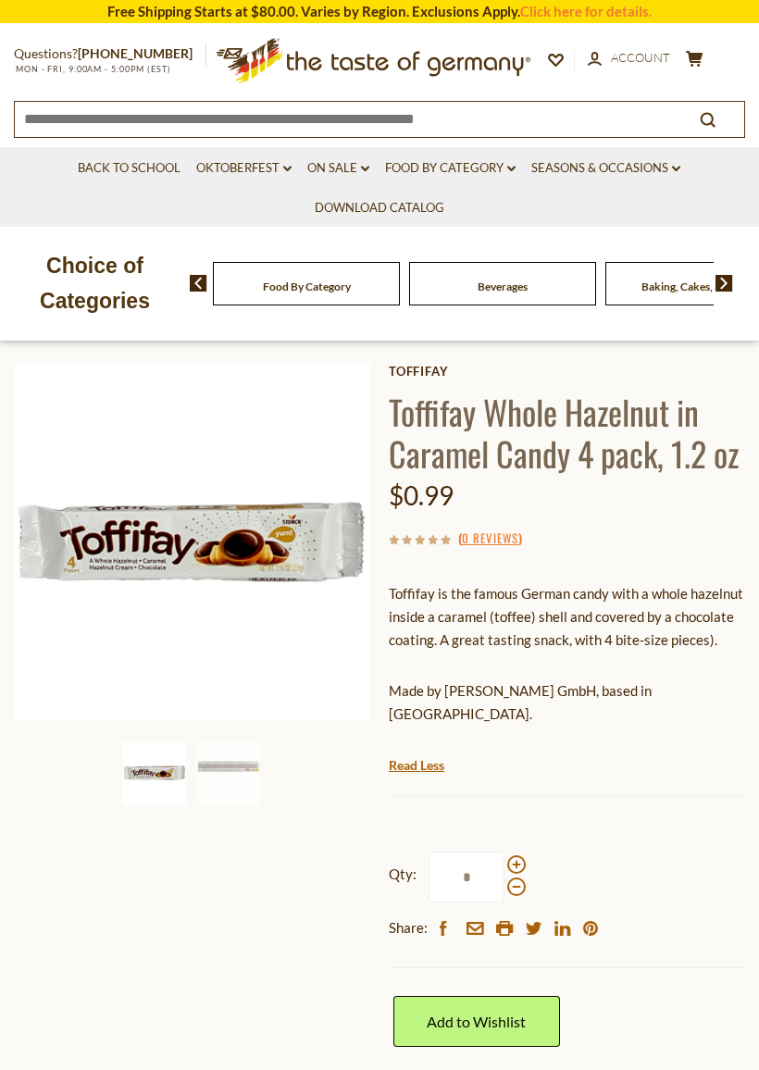
click at [520, 855] on span at bounding box center [516, 864] width 19 height 19
click at [504, 851] on input "*" at bounding box center [466, 876] width 76 height 51
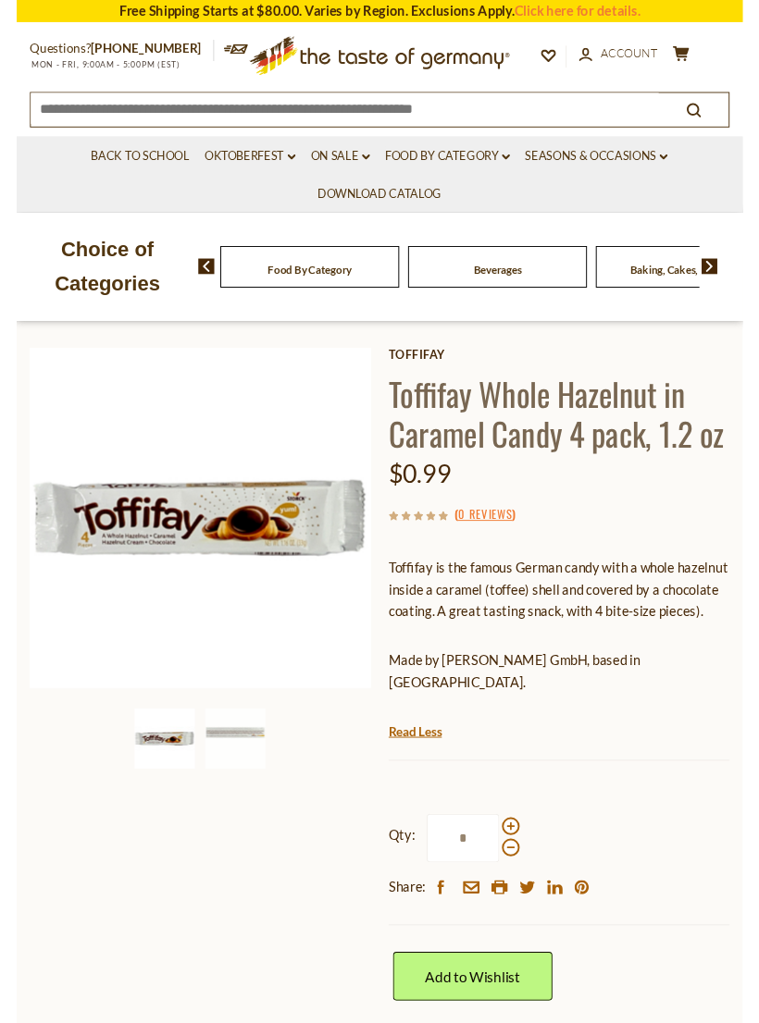
scroll to position [275, 0]
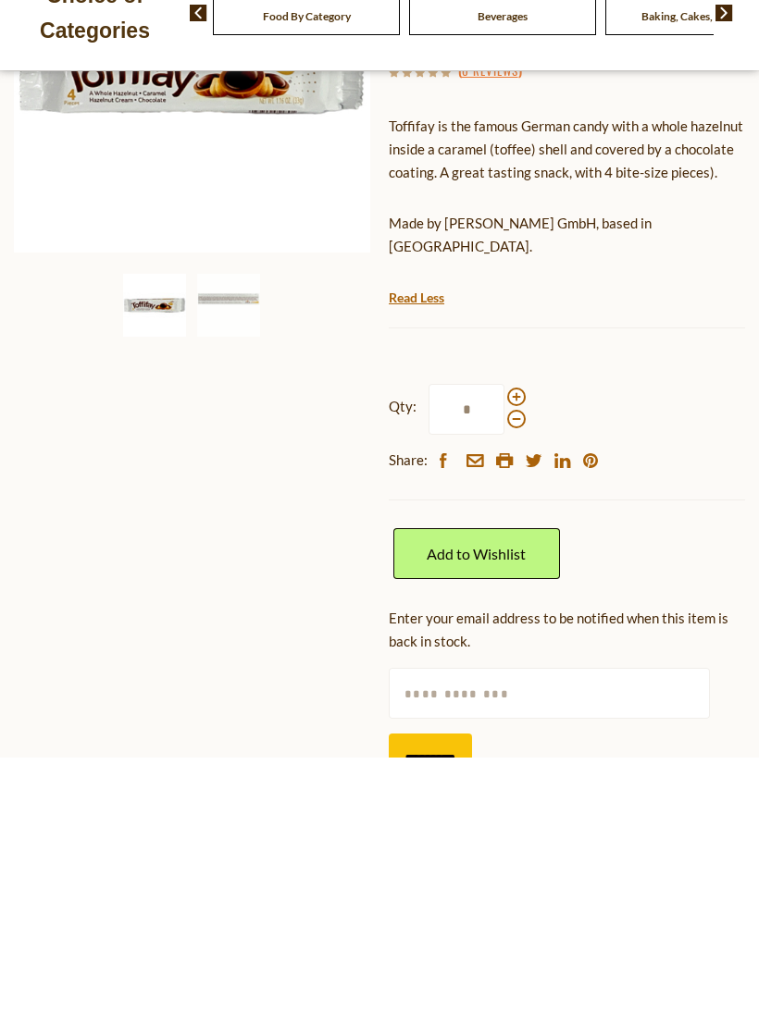
click at [514, 653] on span at bounding box center [516, 662] width 19 height 19
click at [504, 650] on input "*" at bounding box center [466, 675] width 76 height 51
click at [515, 653] on span at bounding box center [516, 662] width 19 height 19
click at [504, 650] on input "*" at bounding box center [466, 675] width 76 height 51
click at [515, 653] on span at bounding box center [516, 662] width 19 height 19
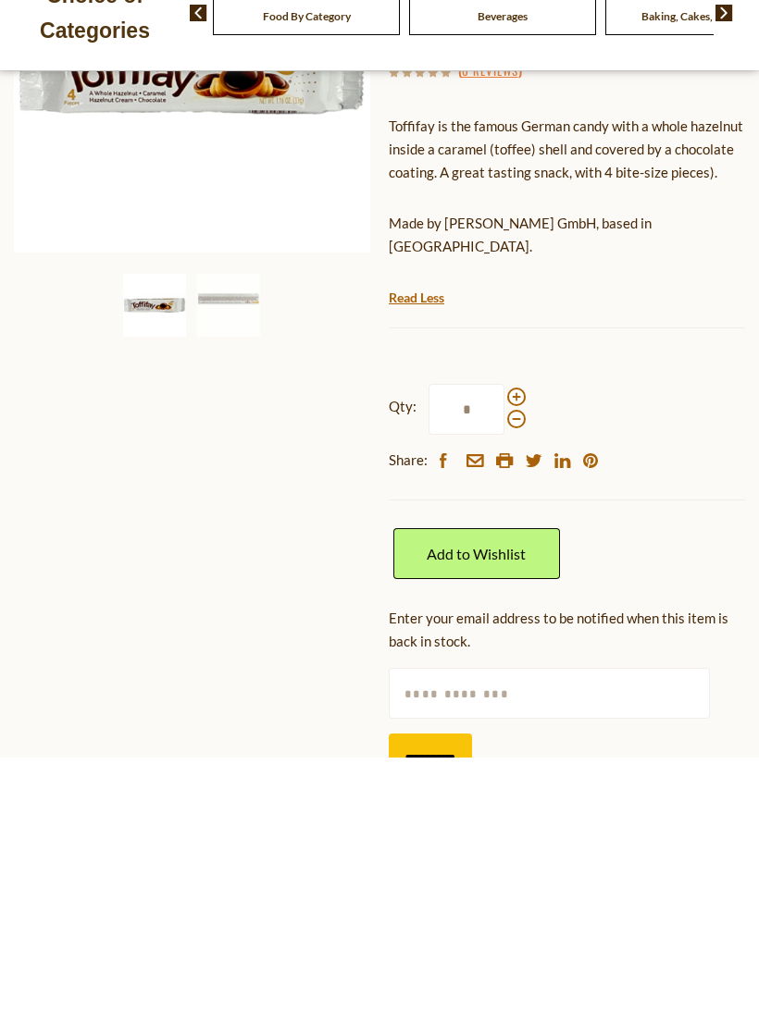
click at [504, 650] on input "*" at bounding box center [466, 675] width 76 height 51
click at [518, 653] on span at bounding box center [516, 662] width 19 height 19
click at [504, 650] on input "*" at bounding box center [466, 675] width 76 height 51
click at [516, 653] on span at bounding box center [516, 662] width 19 height 19
click at [504, 650] on input "**" at bounding box center [466, 675] width 76 height 51
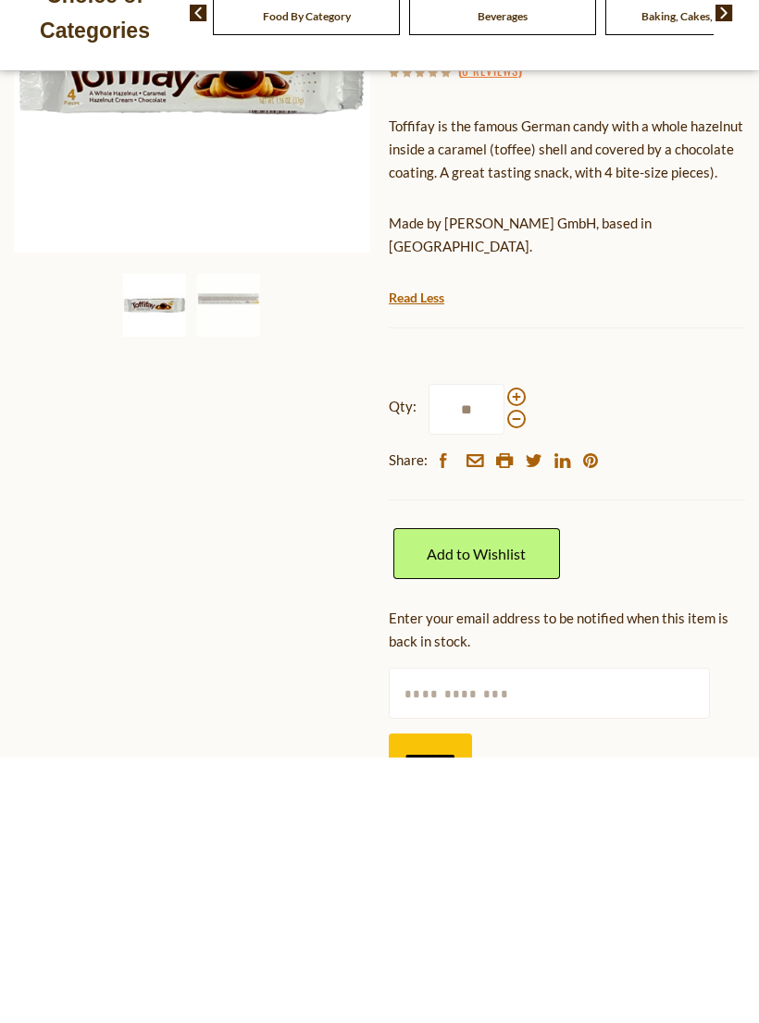
click at [513, 653] on span at bounding box center [516, 662] width 19 height 19
click at [504, 650] on input "**" at bounding box center [466, 675] width 76 height 51
click at [518, 675] on span at bounding box center [516, 684] width 19 height 19
click at [504, 650] on input "**" at bounding box center [466, 675] width 76 height 51
click at [502, 650] on input "**" at bounding box center [466, 675] width 76 height 51
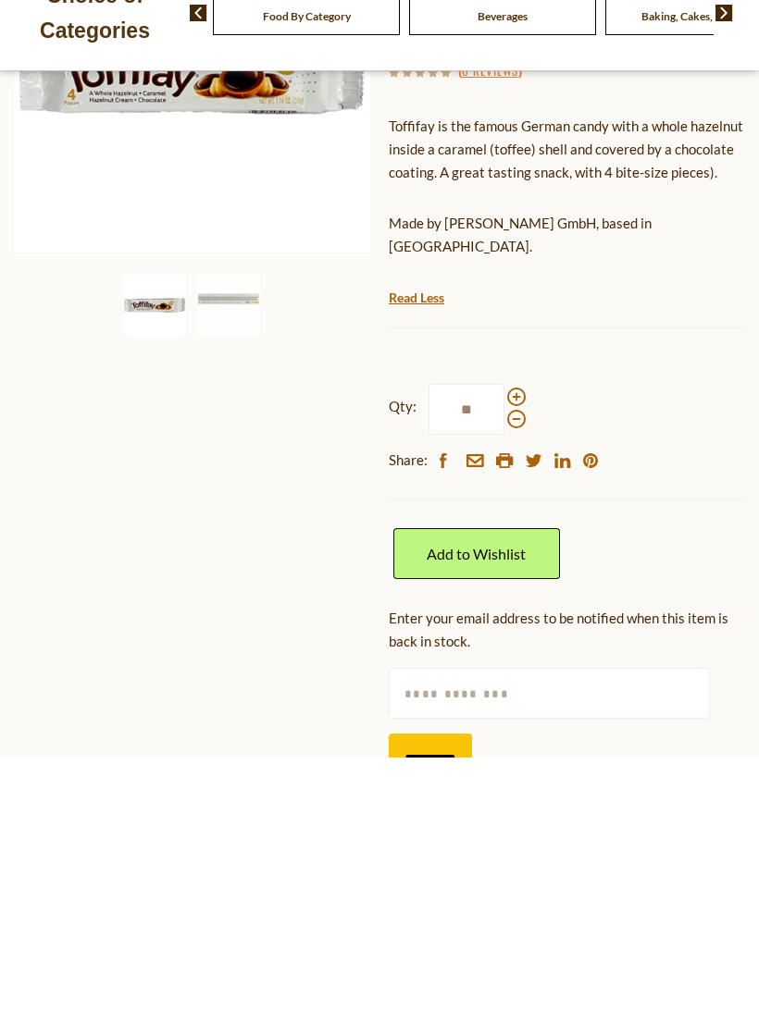
click at [513, 675] on span at bounding box center [516, 684] width 19 height 19
click at [504, 650] on input "**" at bounding box center [466, 675] width 76 height 51
type input "**"
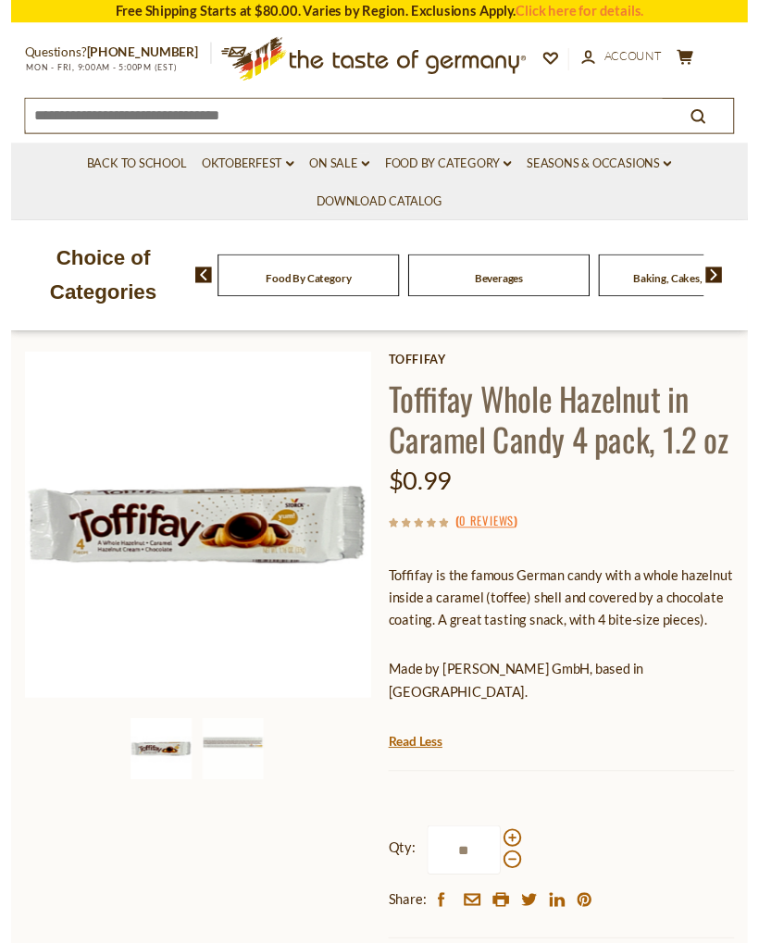
scroll to position [0, 0]
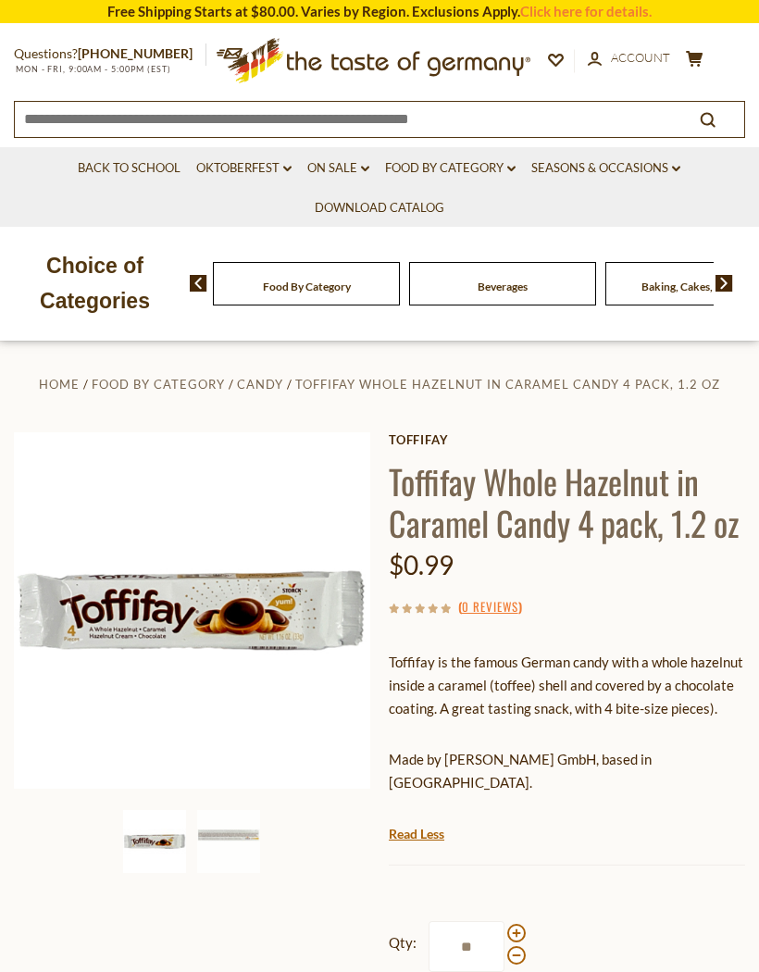
click at [710, 614] on div "( 0 Reviews )" at bounding box center [567, 606] width 356 height 23
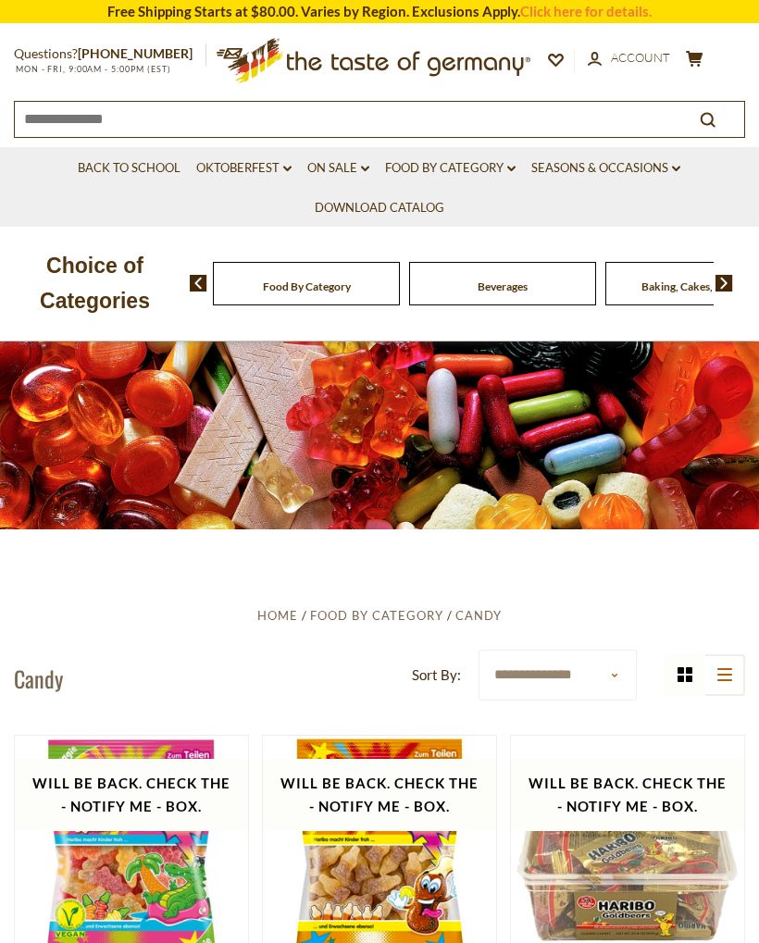
scroll to position [808, 0]
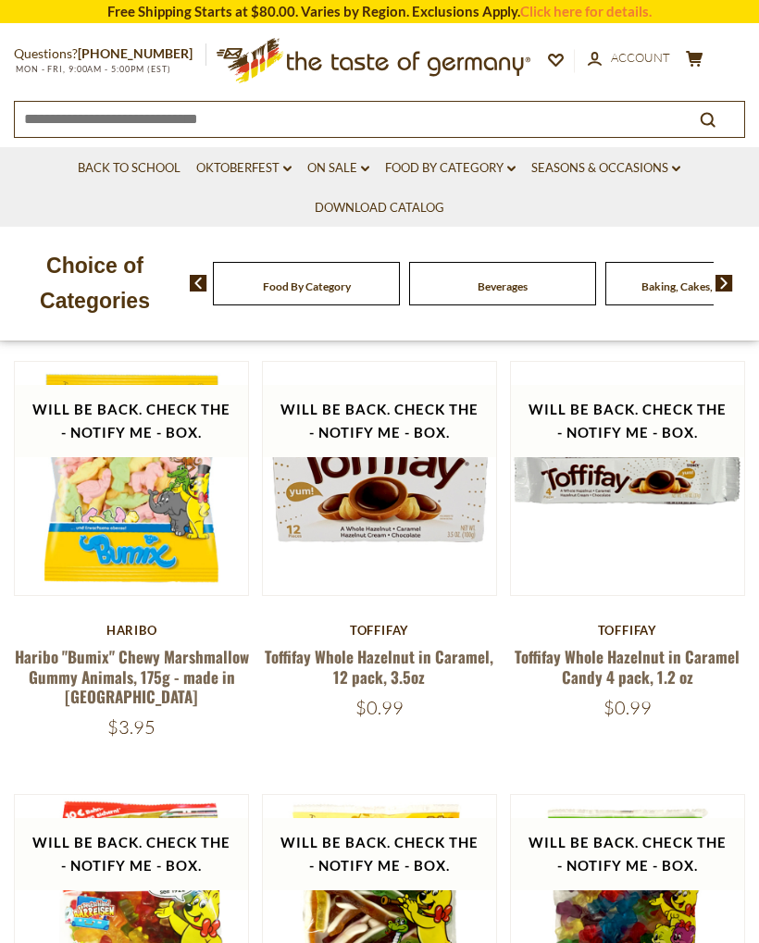
click at [399, 645] on link "Toffifay Whole Hazelnut in Caramel, 12 pack, 3.5oz" at bounding box center [379, 666] width 229 height 43
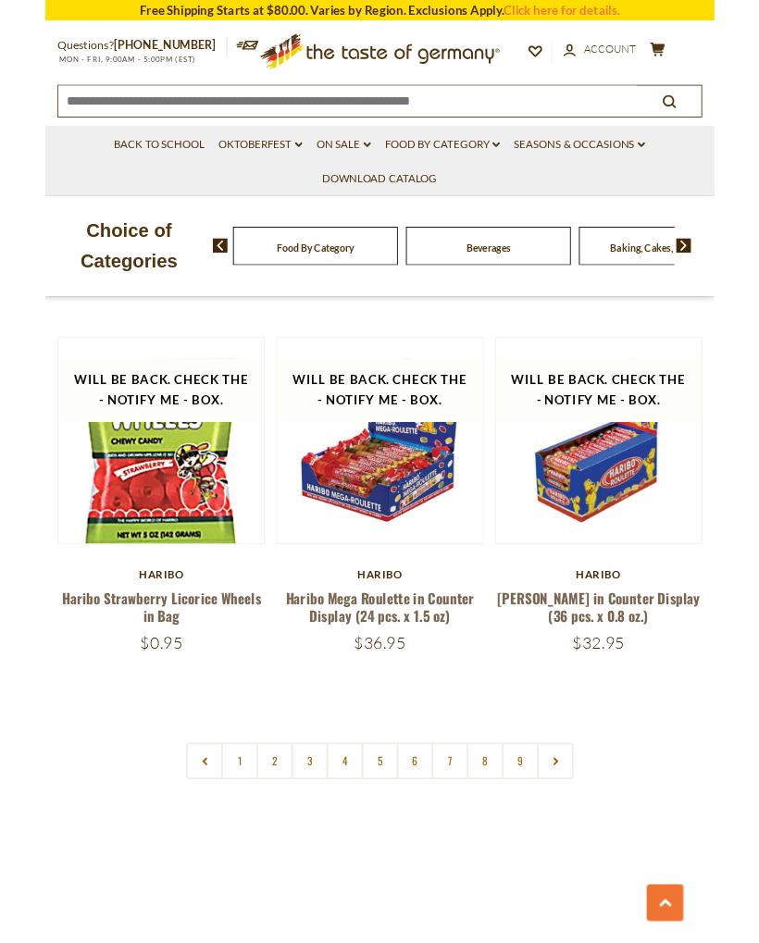
scroll to position [5094, 0]
